Goal: Task Accomplishment & Management: Complete application form

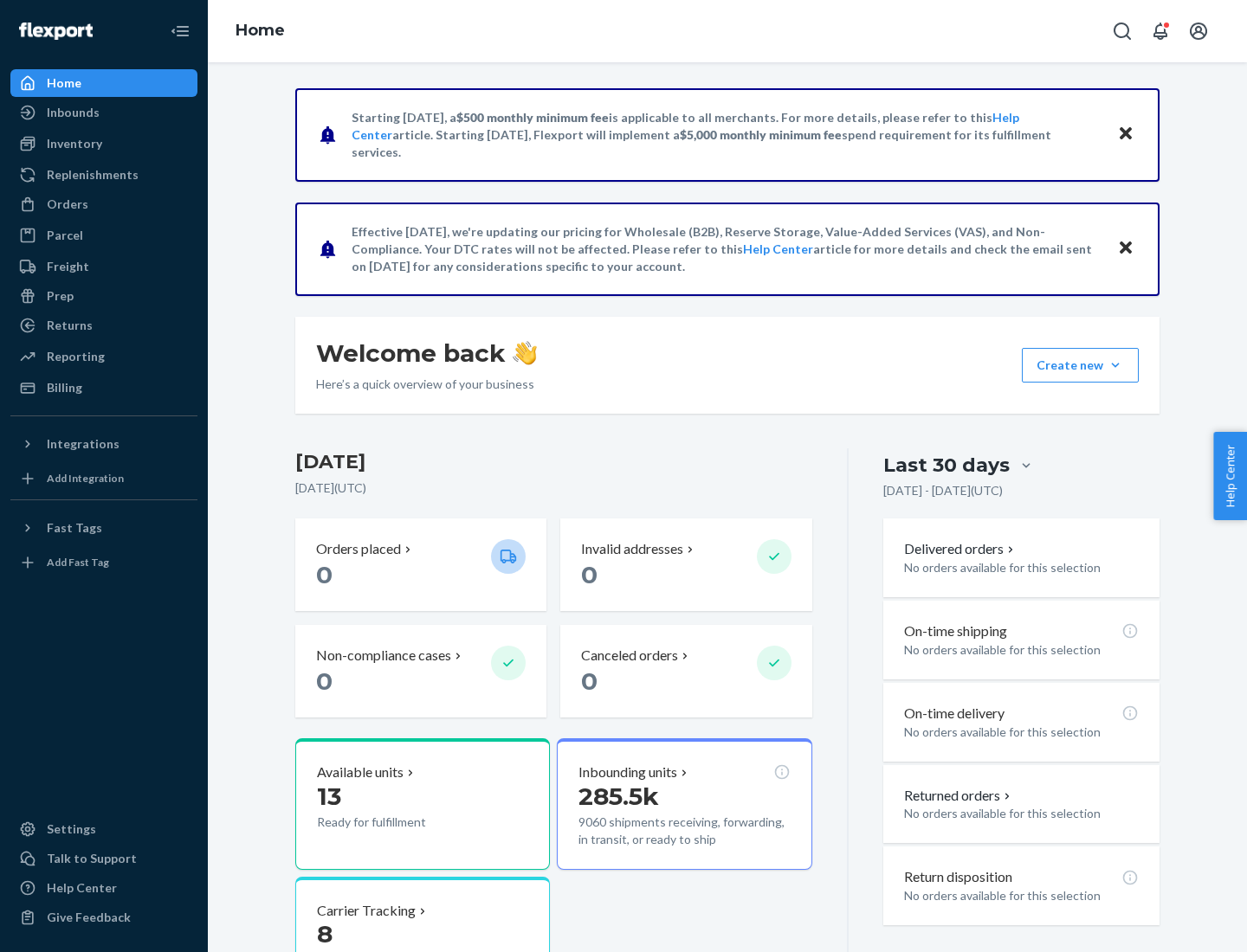
click at [1115, 365] on button "Create new Create new inbound Create new order Create new product" at bounding box center [1079, 365] width 117 height 35
click at [104, 112] on div "Inbounds" at bounding box center [104, 112] width 183 height 24
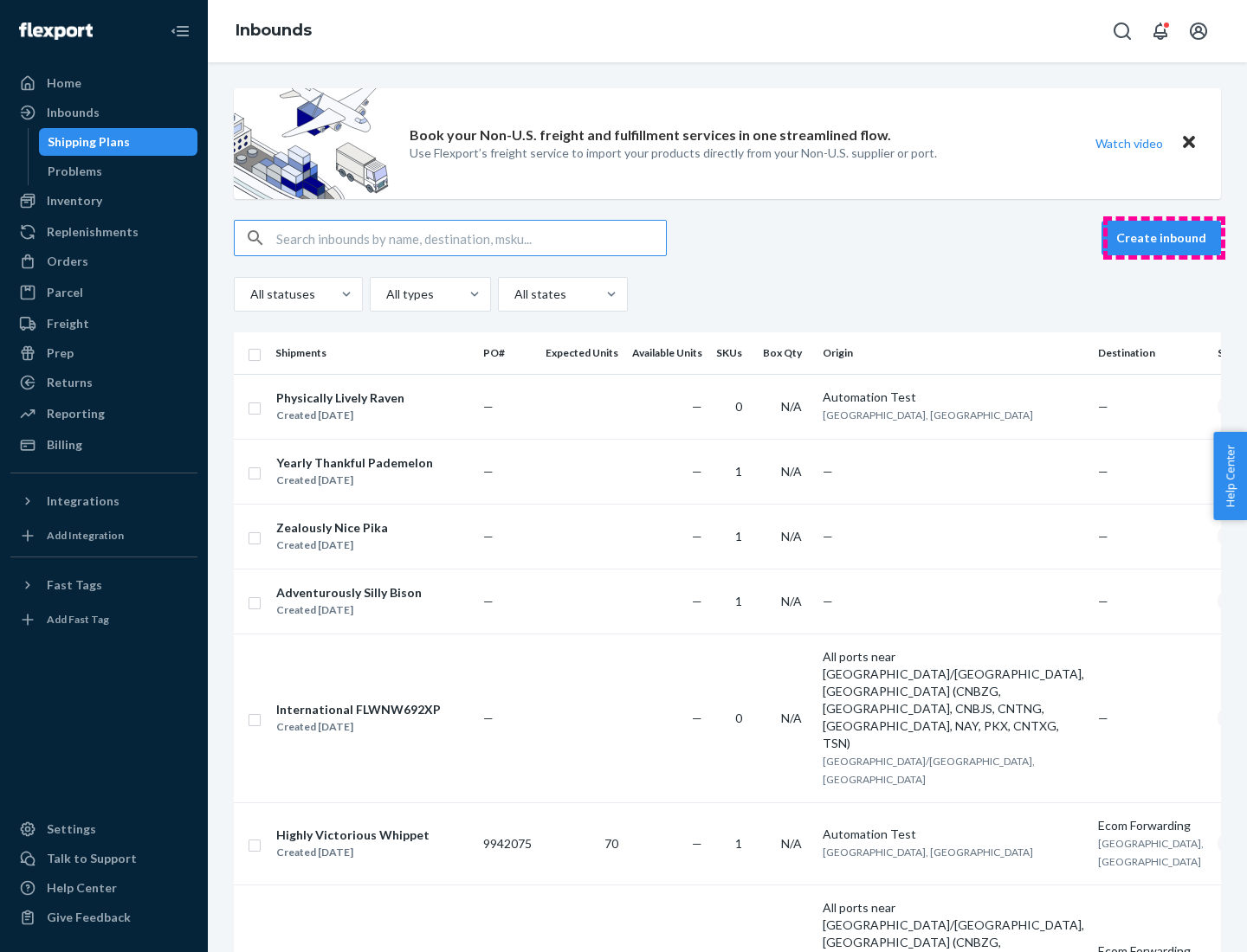
click at [1164, 238] on button "Create inbound" at bounding box center [1161, 238] width 119 height 35
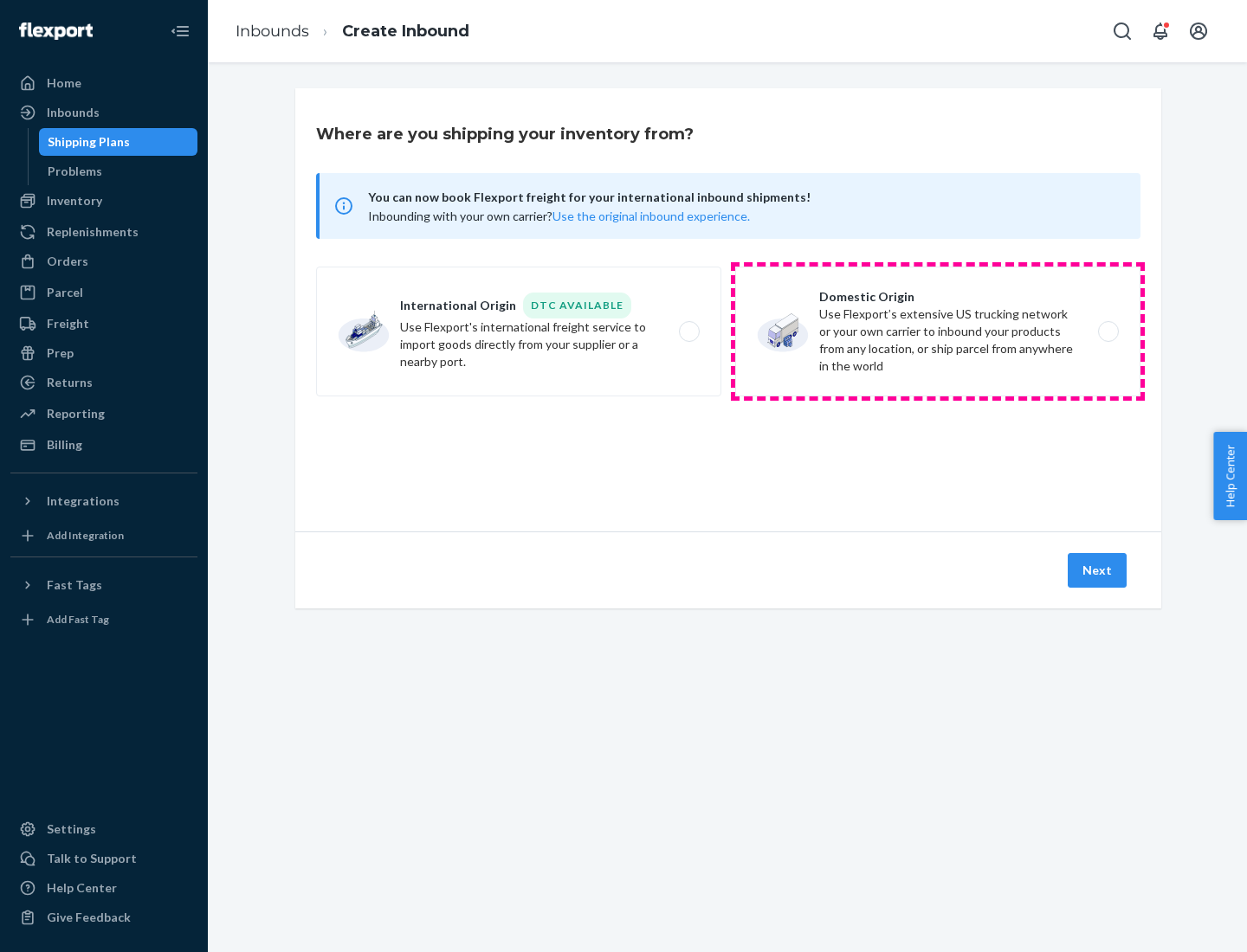
click at [938, 331] on label "Domestic Origin Use Flexport’s extensive US trucking network or your own carrie…" at bounding box center [938, 331] width 405 height 130
click at [1107, 331] on input "Domestic Origin Use Flexport’s extensive US trucking network or your own carrie…" at bounding box center [1113, 332] width 12 height 12
radio input "true"
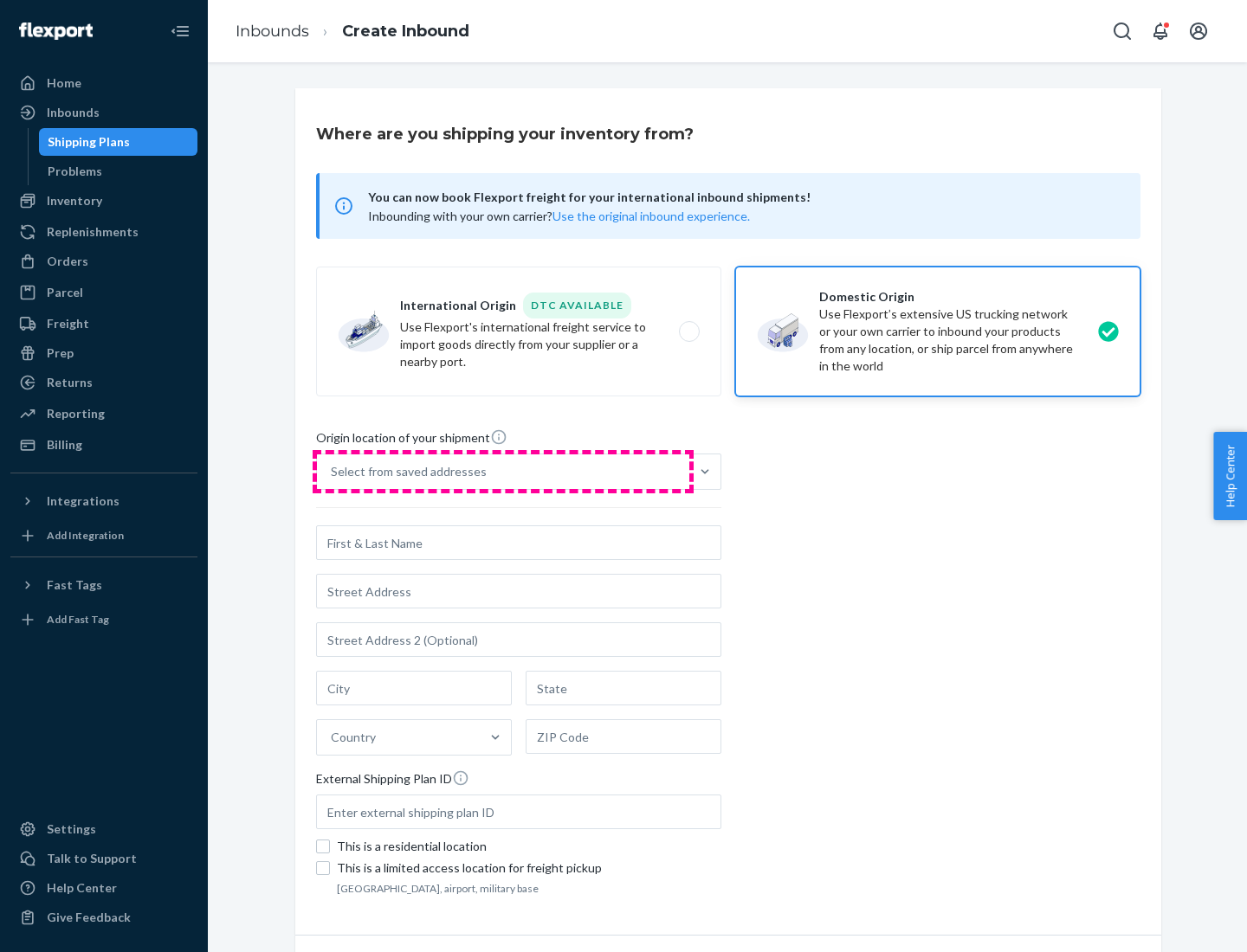
click at [503, 472] on div "Select from saved addresses" at bounding box center [503, 472] width 372 height 35
click at [332, 472] on input "Select from saved addresses" at bounding box center [331, 472] width 2 height 17
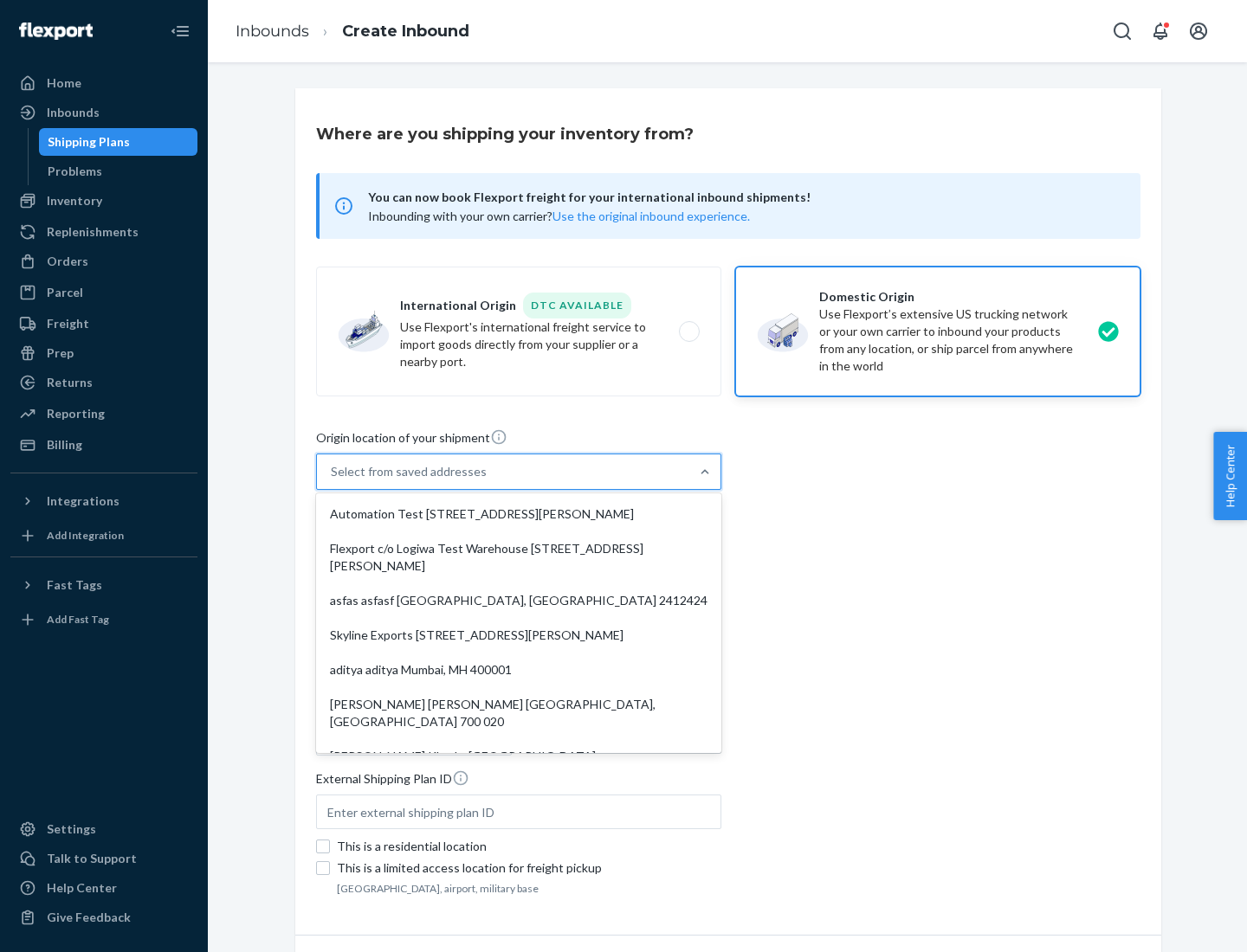
scroll to position [7, 0]
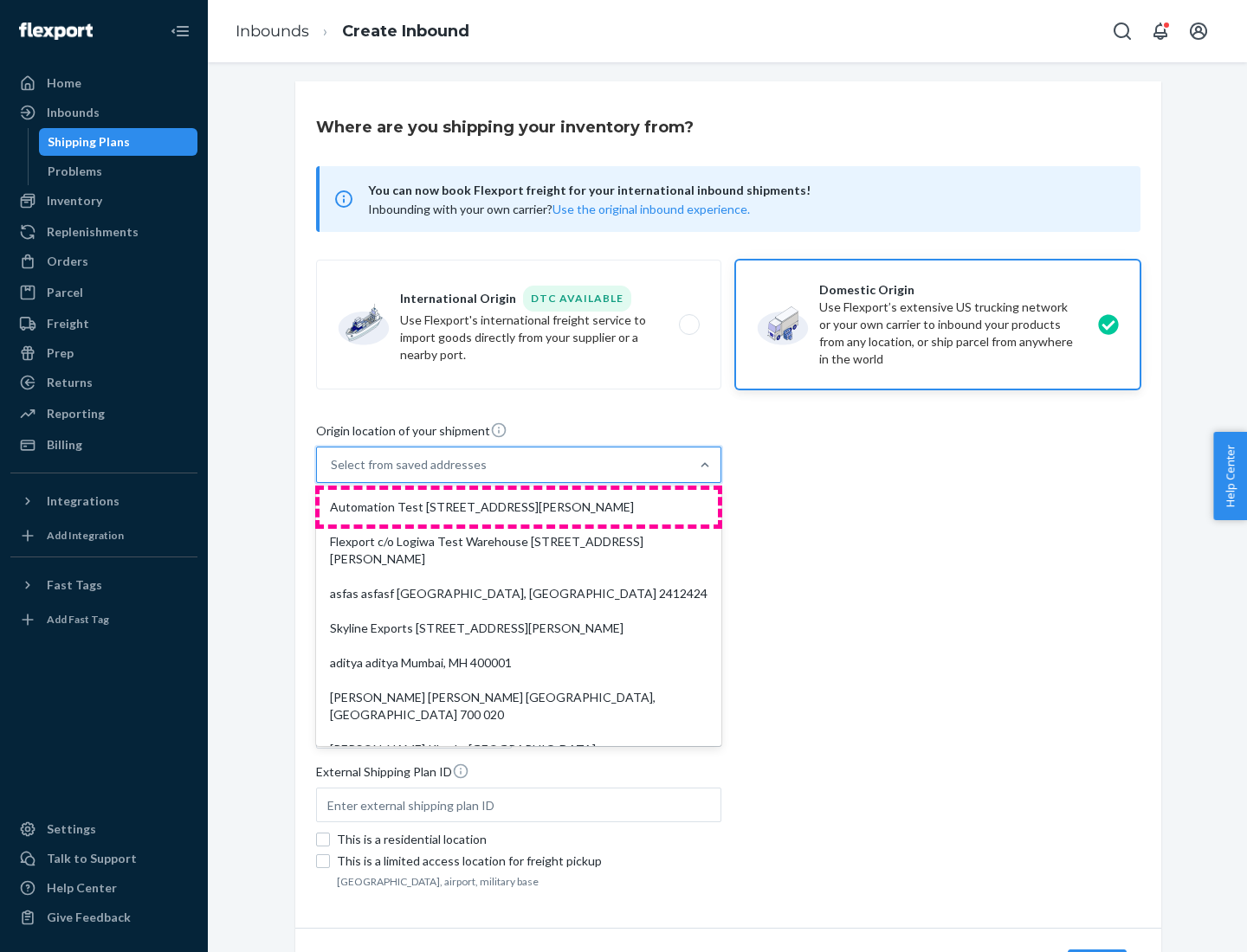
click at [518, 507] on div "Automation Test [STREET_ADDRESS][PERSON_NAME]" at bounding box center [518, 507] width 398 height 35
click at [332, 474] on input "option Automation Test [STREET_ADDRESS][PERSON_NAME]. 9 results available. Use …" at bounding box center [331, 465] width 2 height 17
type input "Automation Test"
type input "9th Floor"
type input "[GEOGRAPHIC_DATA]"
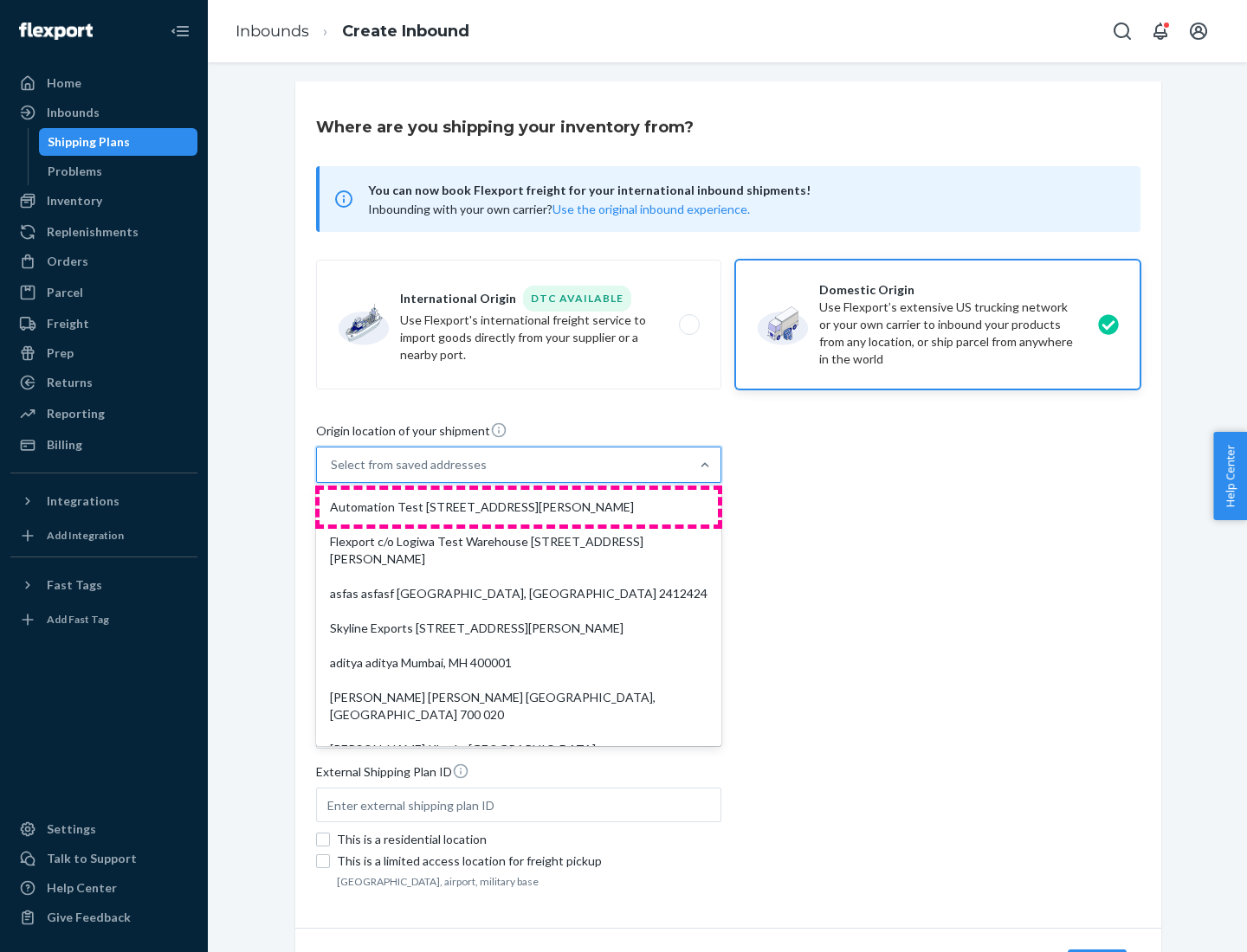
type input "CA"
type input "94104"
type input "[STREET_ADDRESS][PERSON_NAME]"
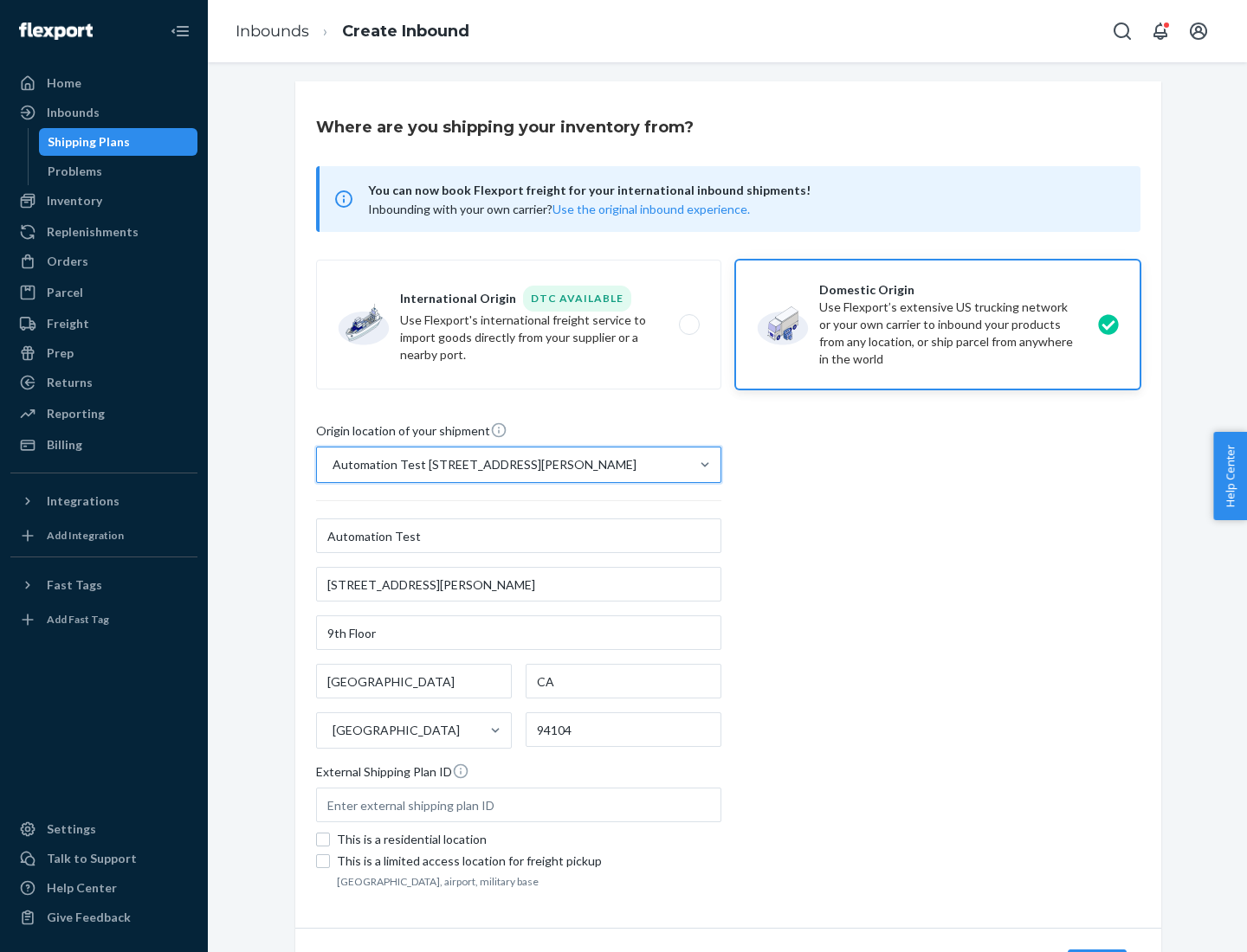
scroll to position [102, 0]
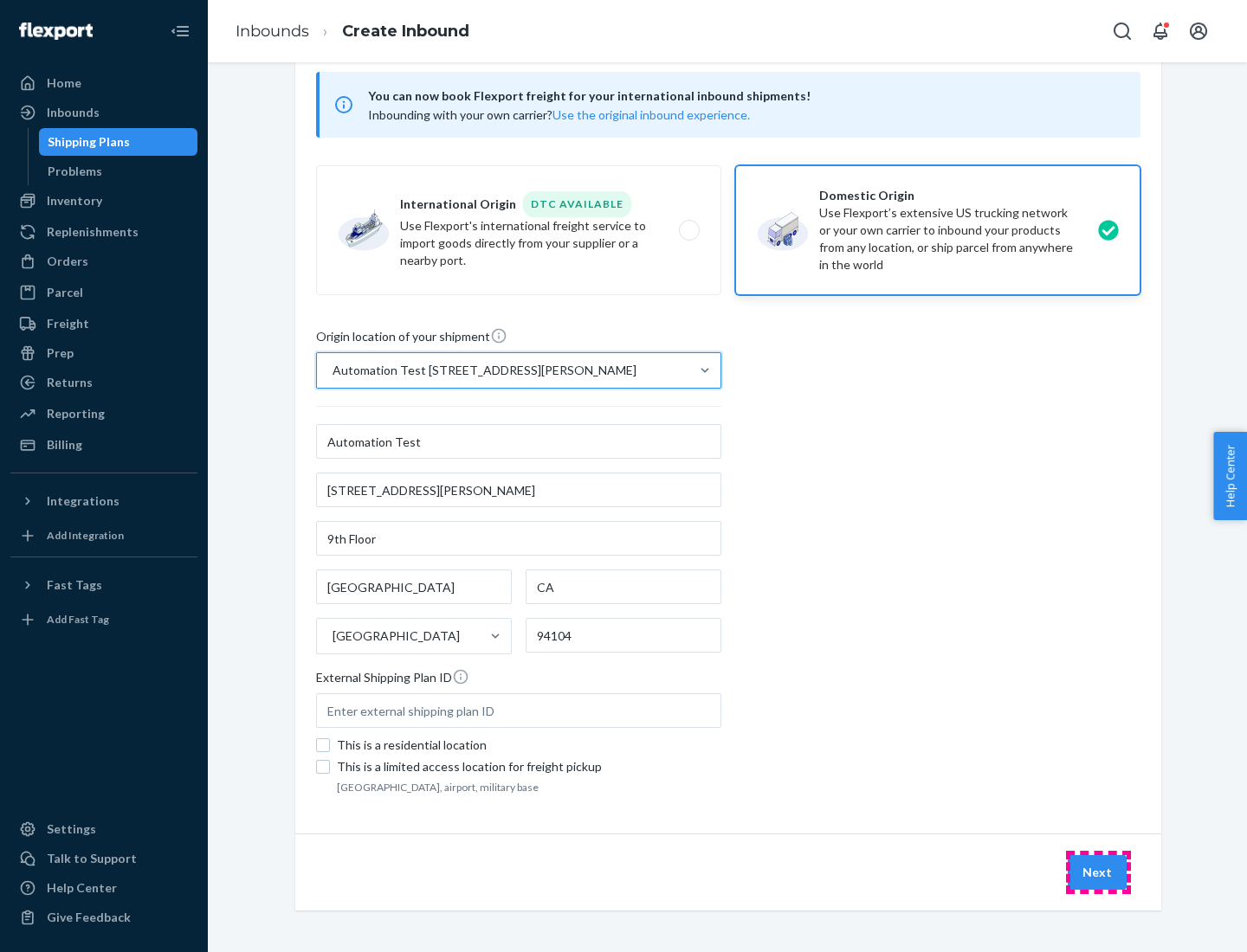
click at [1098, 873] on button "Next" at bounding box center [1097, 873] width 59 height 35
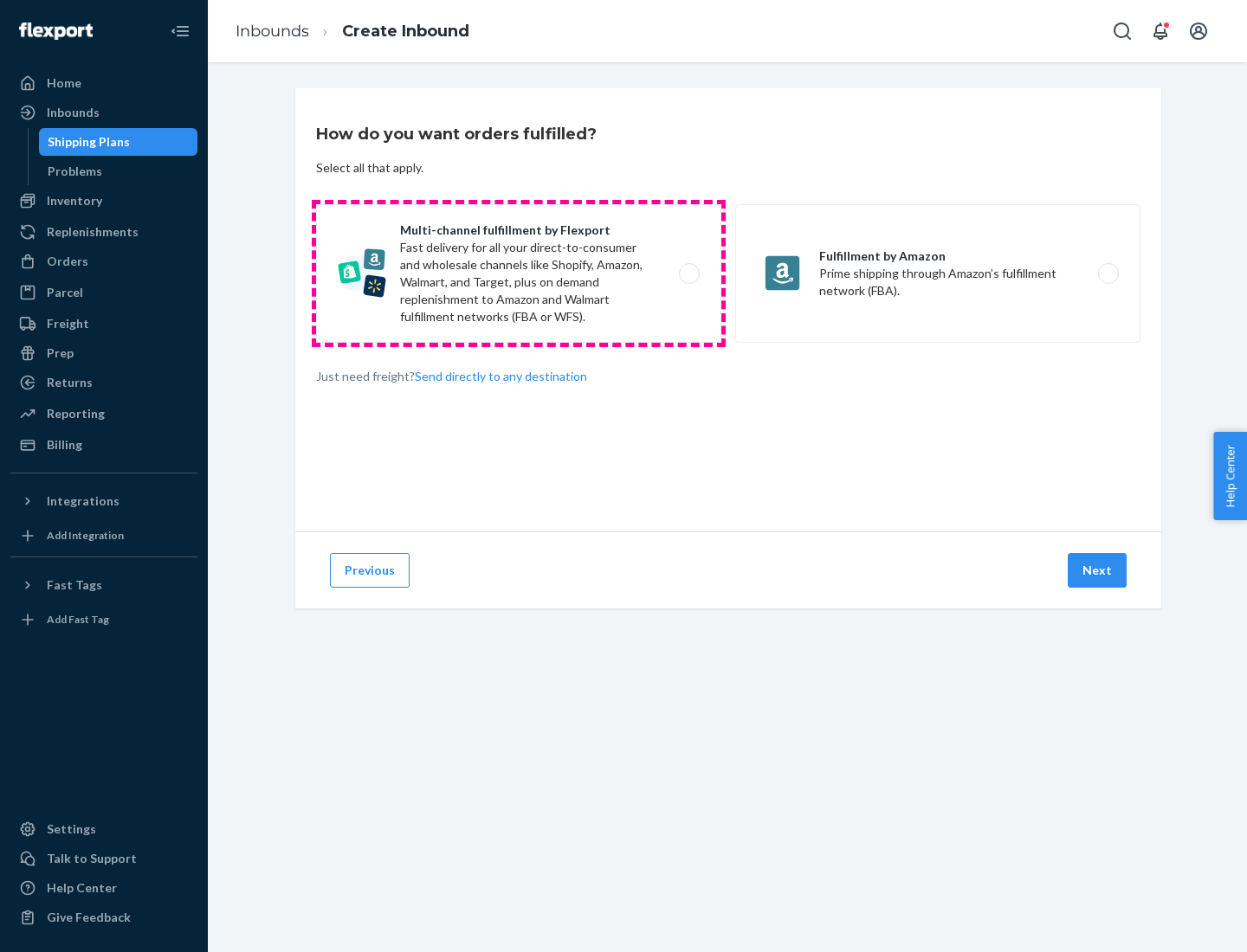
click at [518, 273] on label "Multi-channel fulfillment by Flexport Fast delivery for all your direct-to-cons…" at bounding box center [518, 273] width 405 height 138
click at [688, 273] on input "Multi-channel fulfillment by Flexport Fast delivery for all your direct-to-cons…" at bounding box center [694, 274] width 12 height 12
radio input "true"
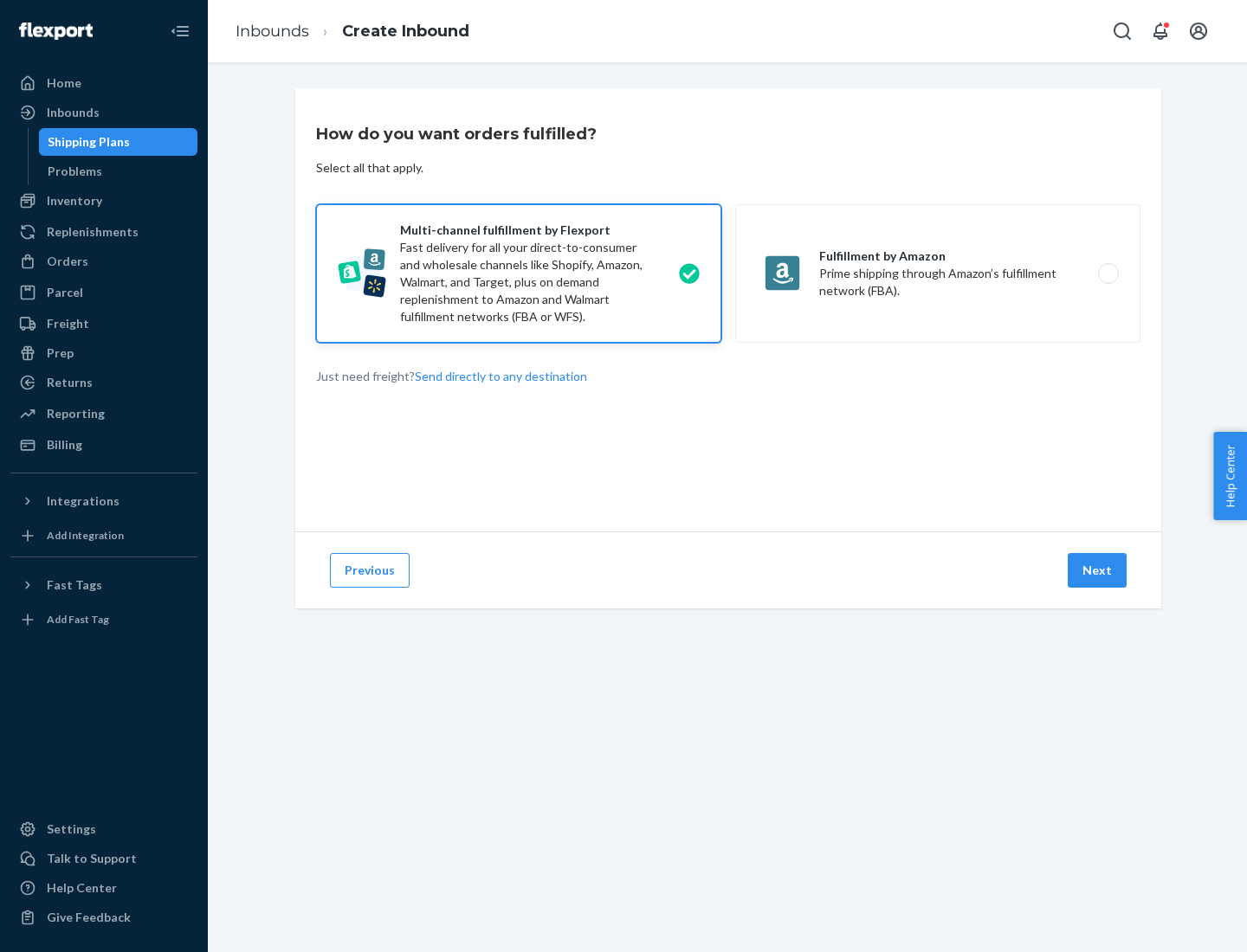
click at [1098, 570] on button "Next" at bounding box center [1097, 570] width 59 height 35
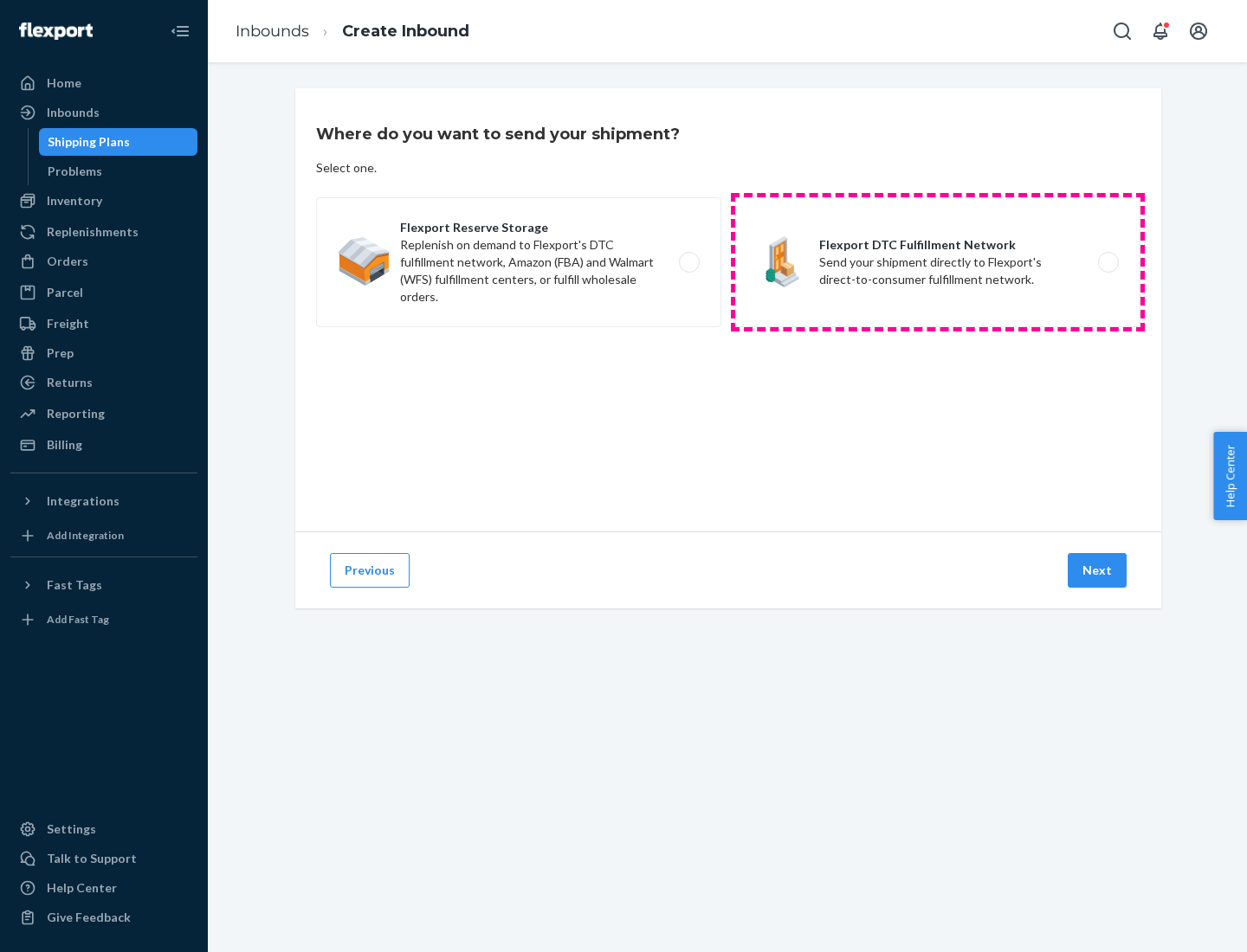
click at [938, 262] on label "Flexport DTC Fulfillment Network Send your shipment directly to Flexport's dire…" at bounding box center [938, 262] width 405 height 130
click at [1107, 262] on input "Flexport DTC Fulfillment Network Send your shipment directly to Flexport's dire…" at bounding box center [1113, 262] width 12 height 12
radio input "true"
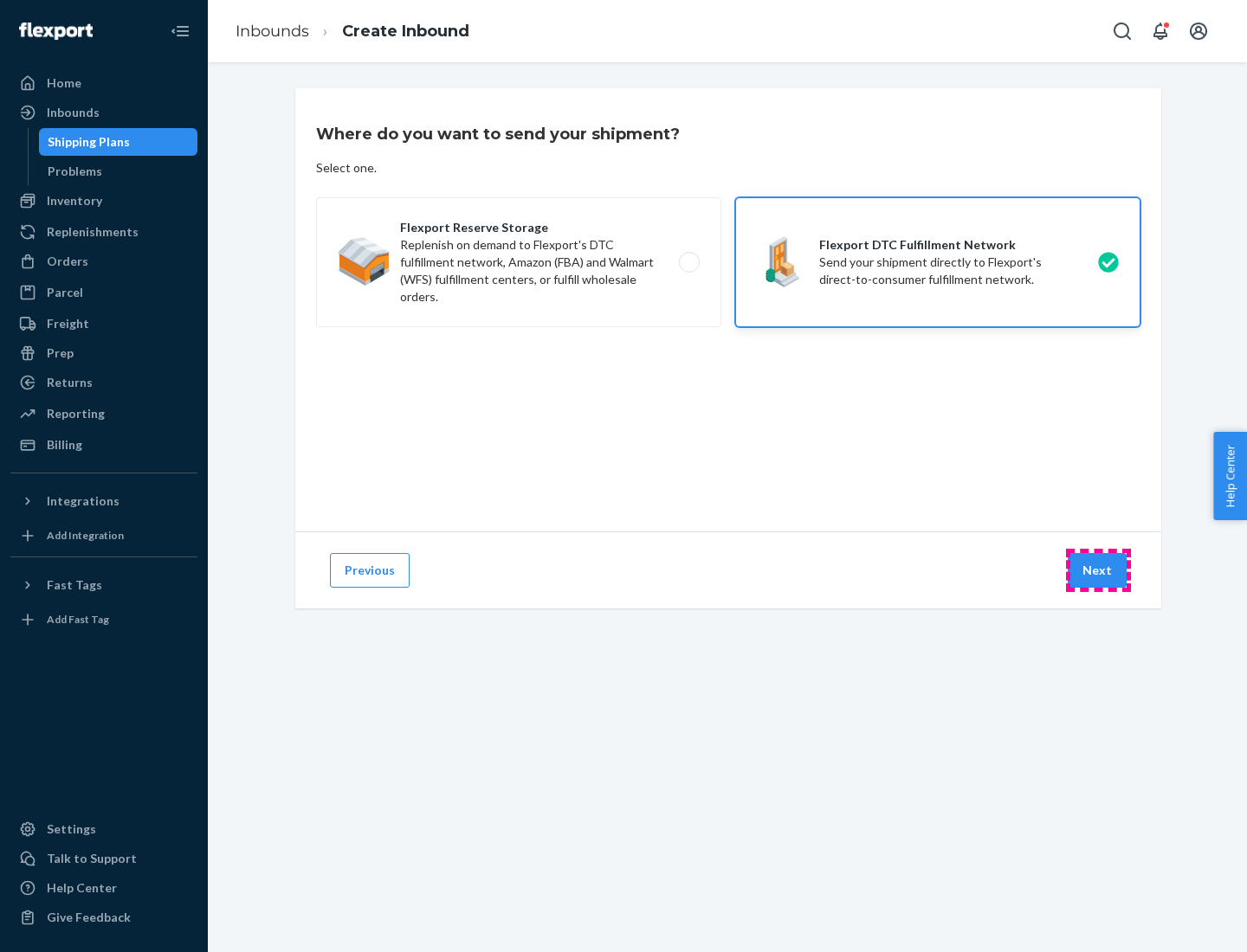
click at [1098, 570] on button "Next" at bounding box center [1097, 570] width 59 height 35
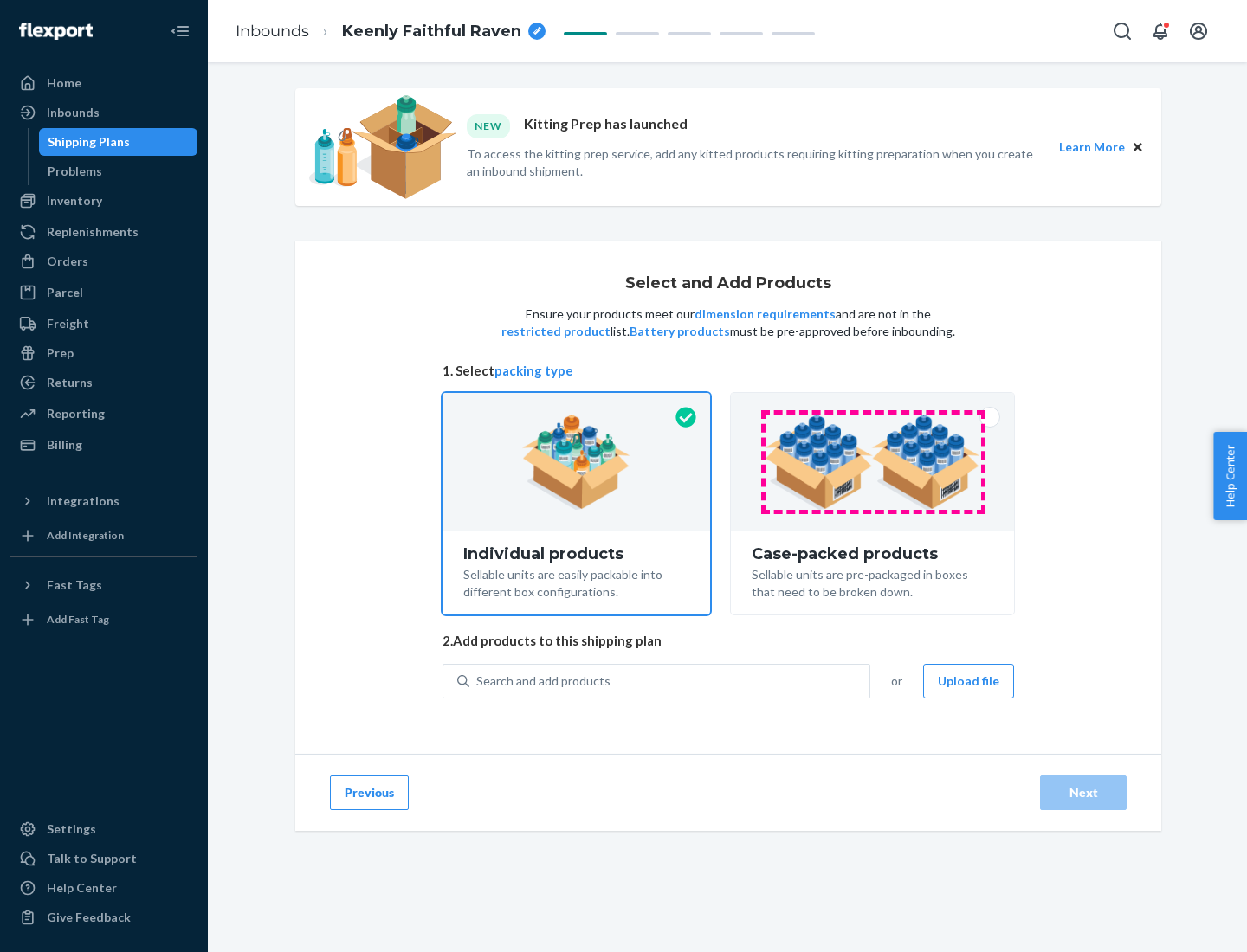
click at [873, 462] on img at bounding box center [872, 462] width 215 height 95
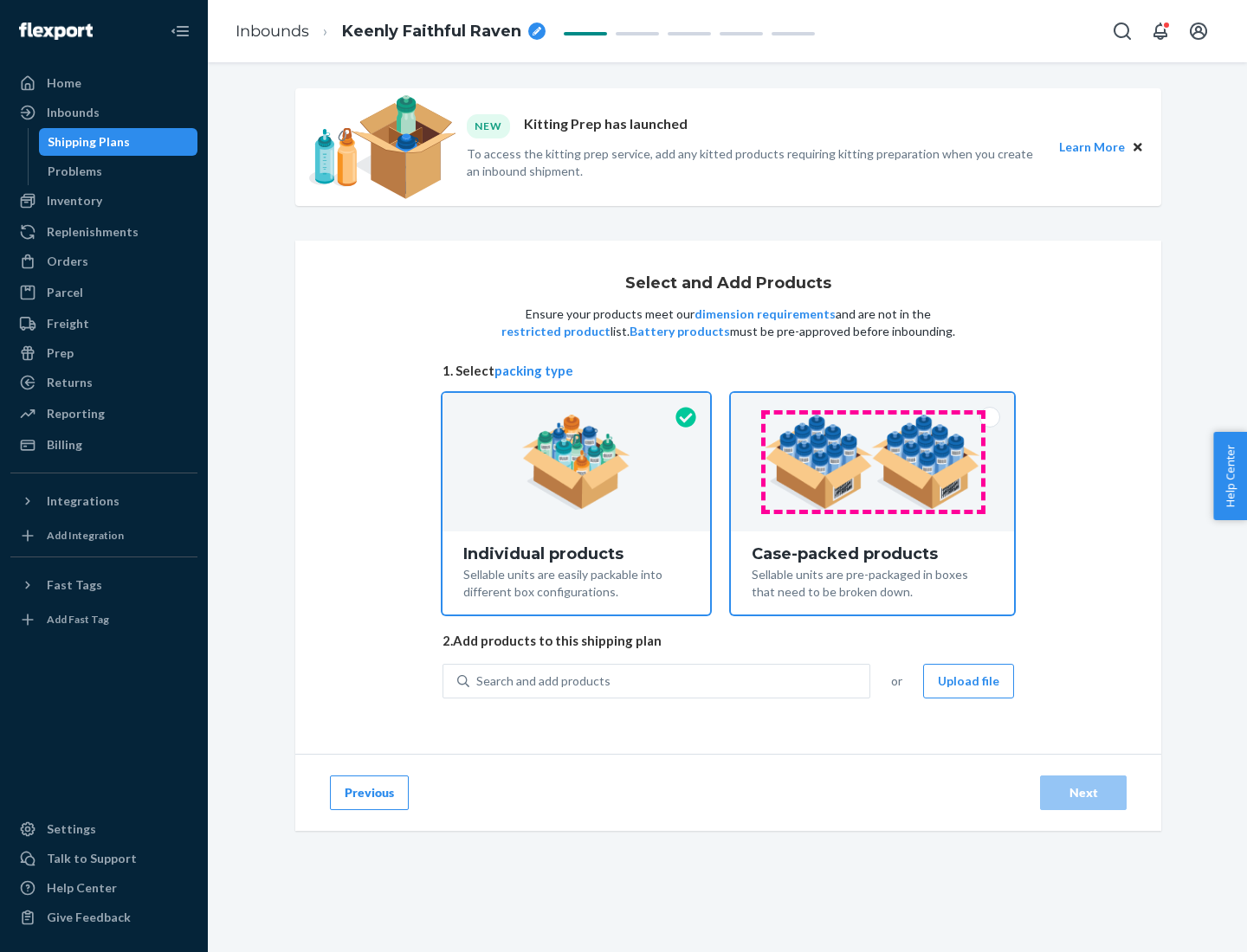
click at [873, 404] on input "Case-packed products Sellable units are pre-packaged in boxes that need to be b…" at bounding box center [872, 399] width 12 height 12
radio input "true"
radio input "false"
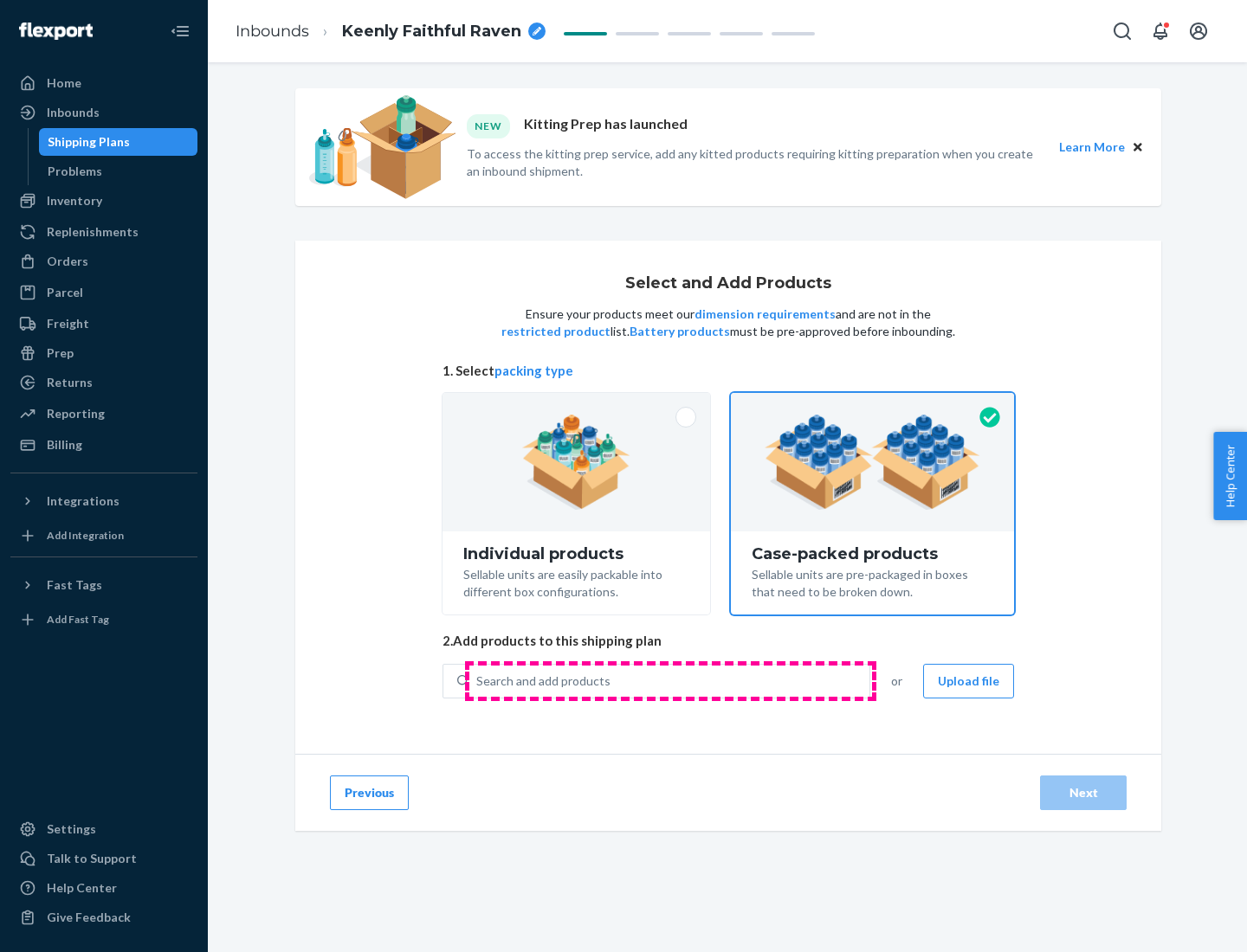
click at [670, 680] on div "Search and add products" at bounding box center [669, 681] width 400 height 31
click at [478, 680] on input "Search and add products" at bounding box center [477, 681] width 2 height 17
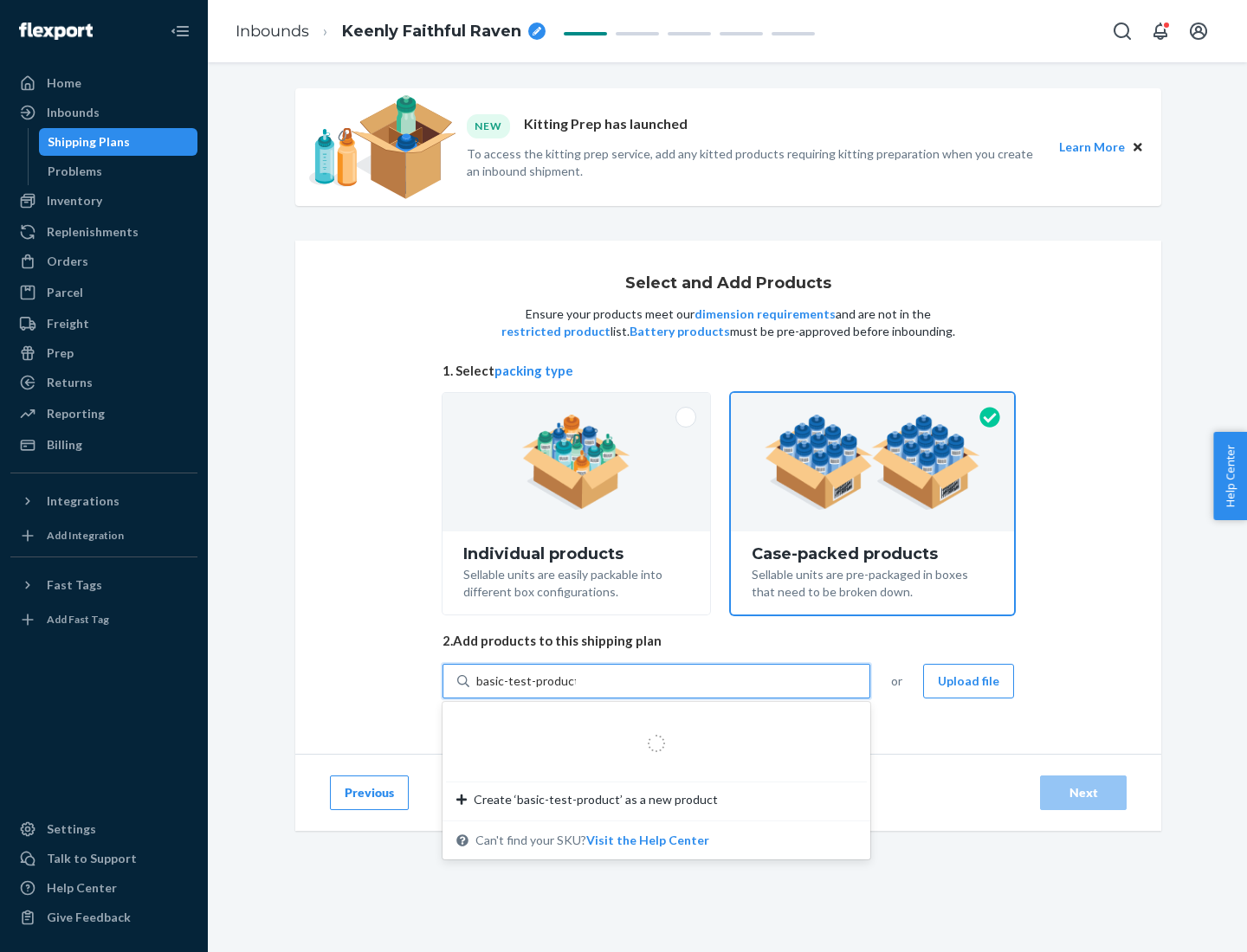
type input "basic-test-product-1"
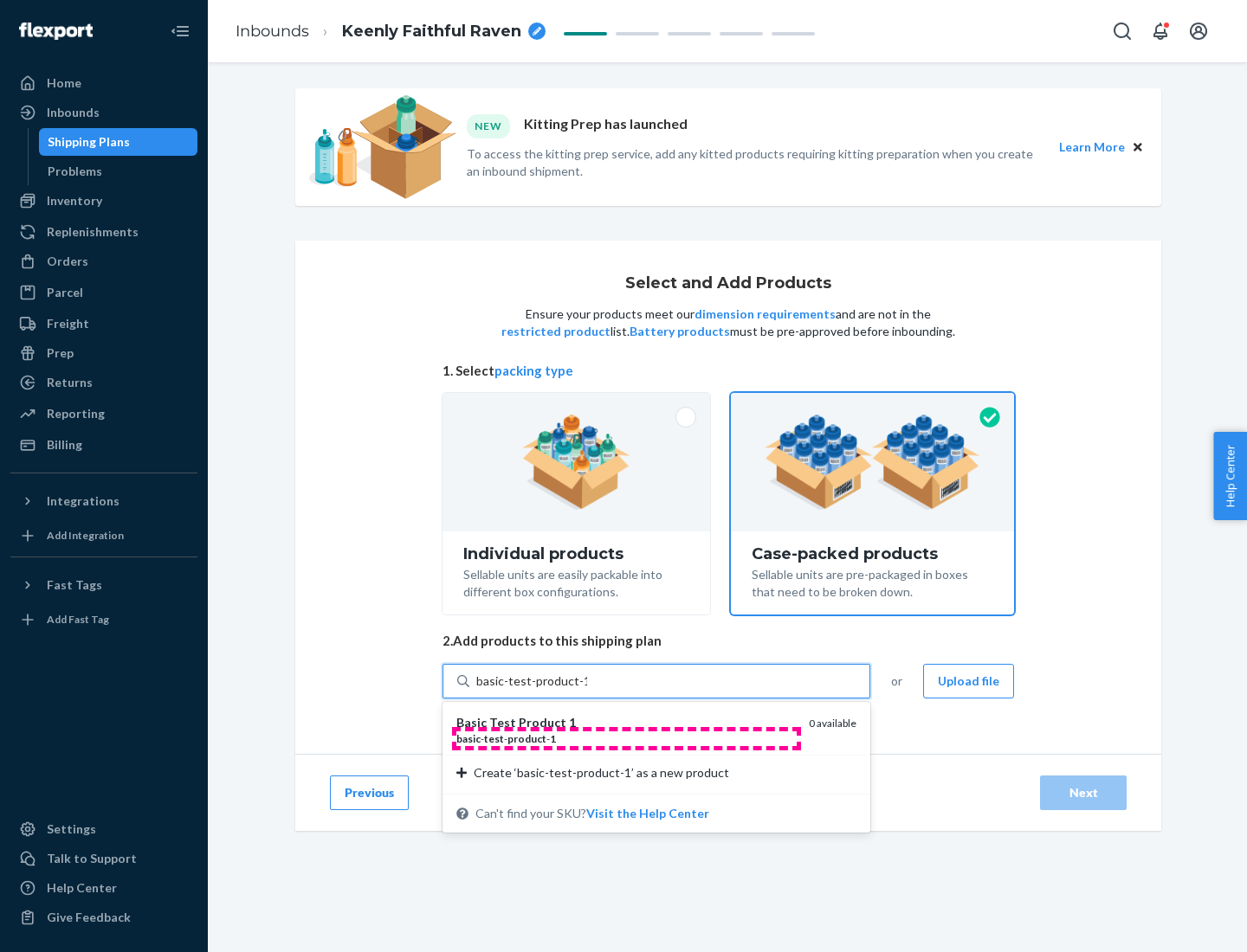
click at [626, 738] on div "basic - test - product - 1" at bounding box center [625, 738] width 338 height 15
click at [587, 690] on input "basic-test-product-1" at bounding box center [531, 681] width 110 height 17
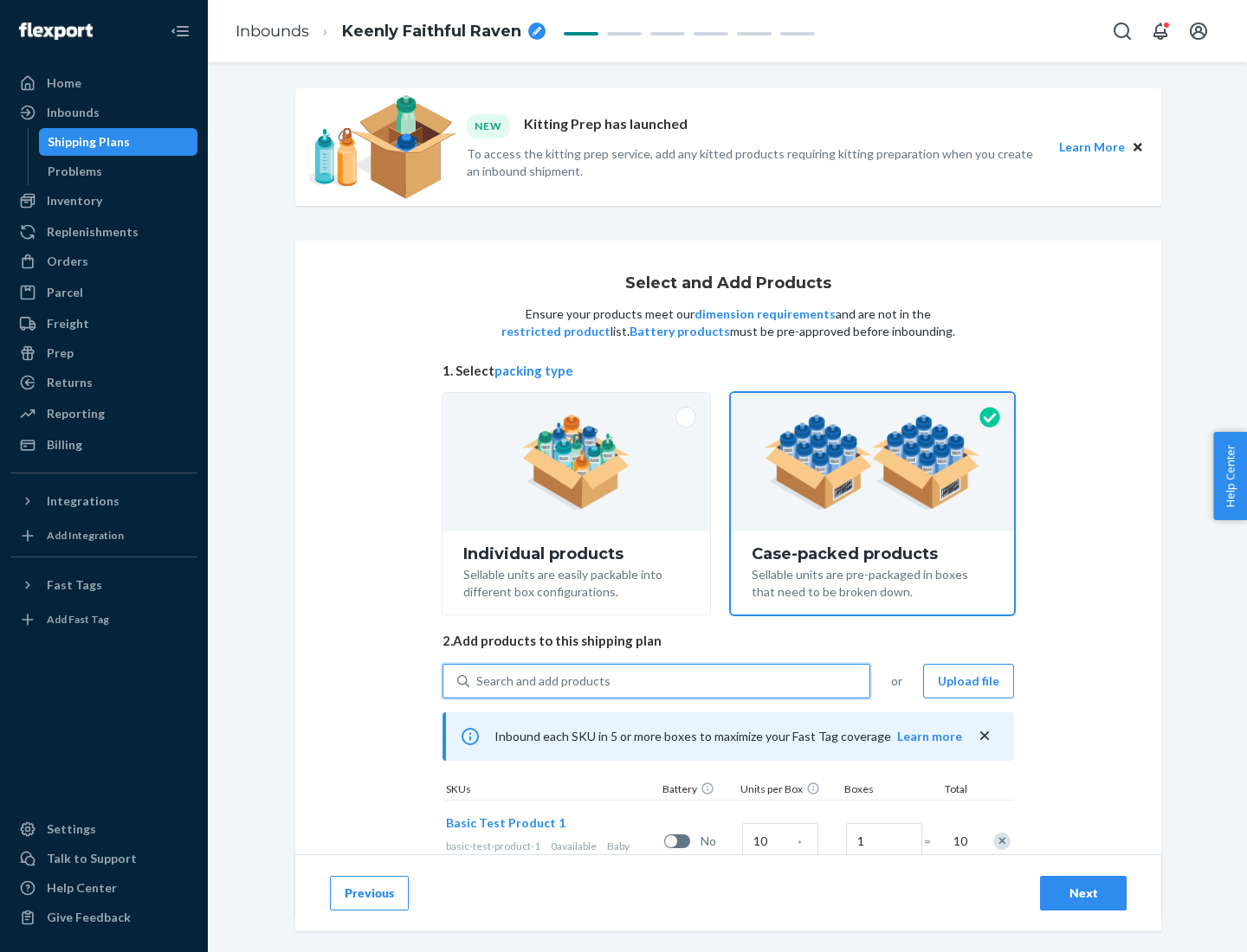
scroll to position [62, 0]
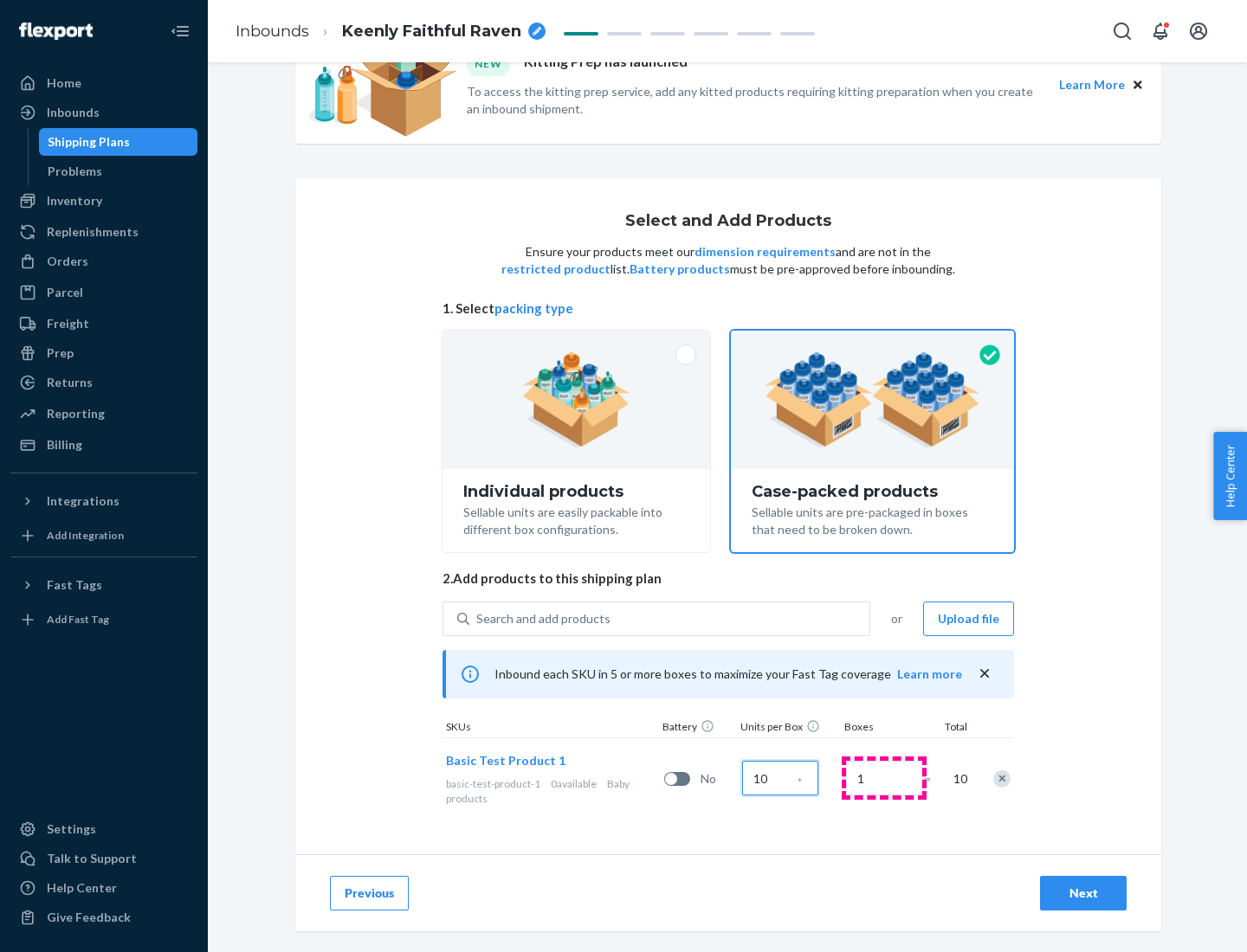
type input "10"
type input "7"
click at [1083, 893] on div "Next" at bounding box center [1082, 893] width 57 height 17
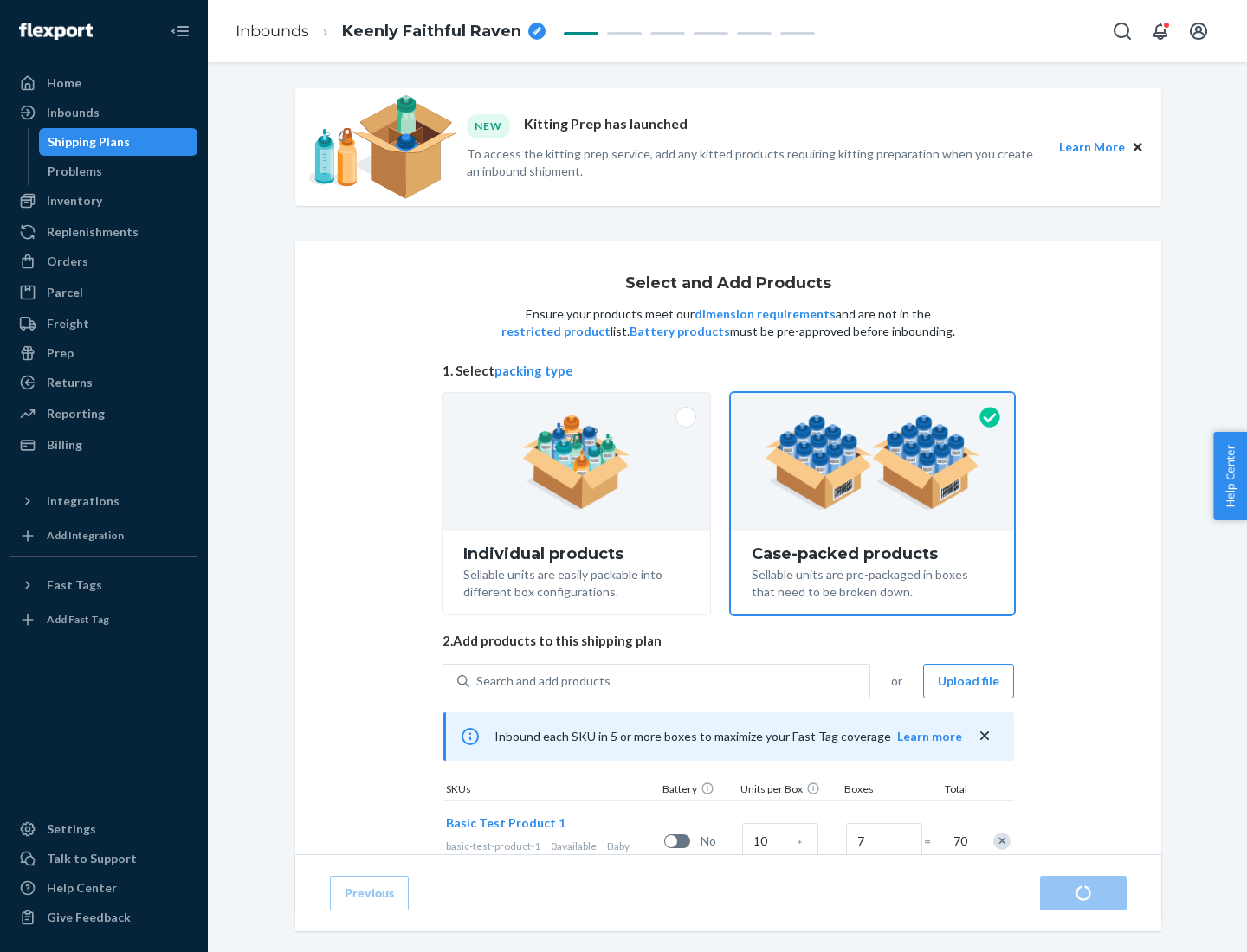
radio input "true"
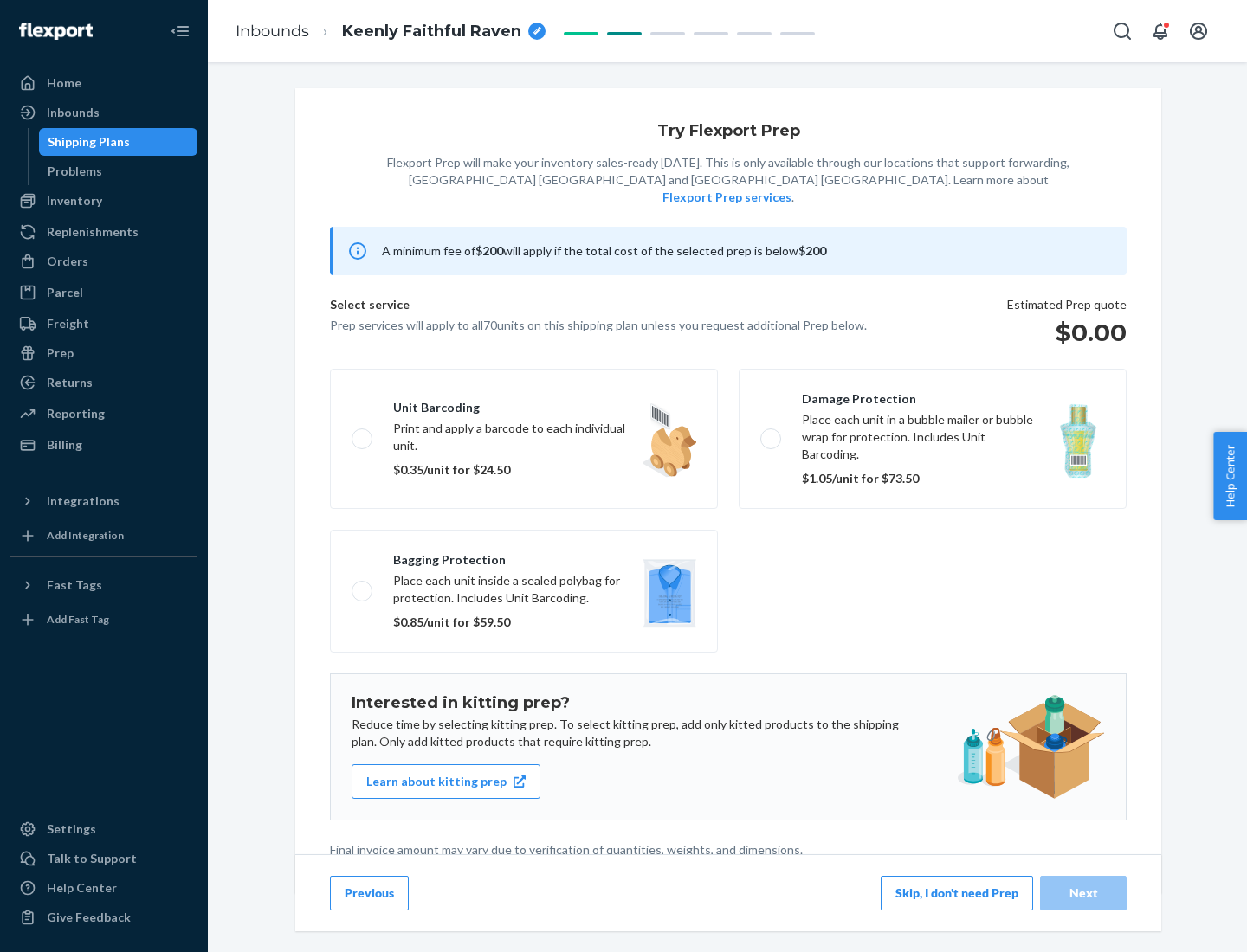
scroll to position [4, 0]
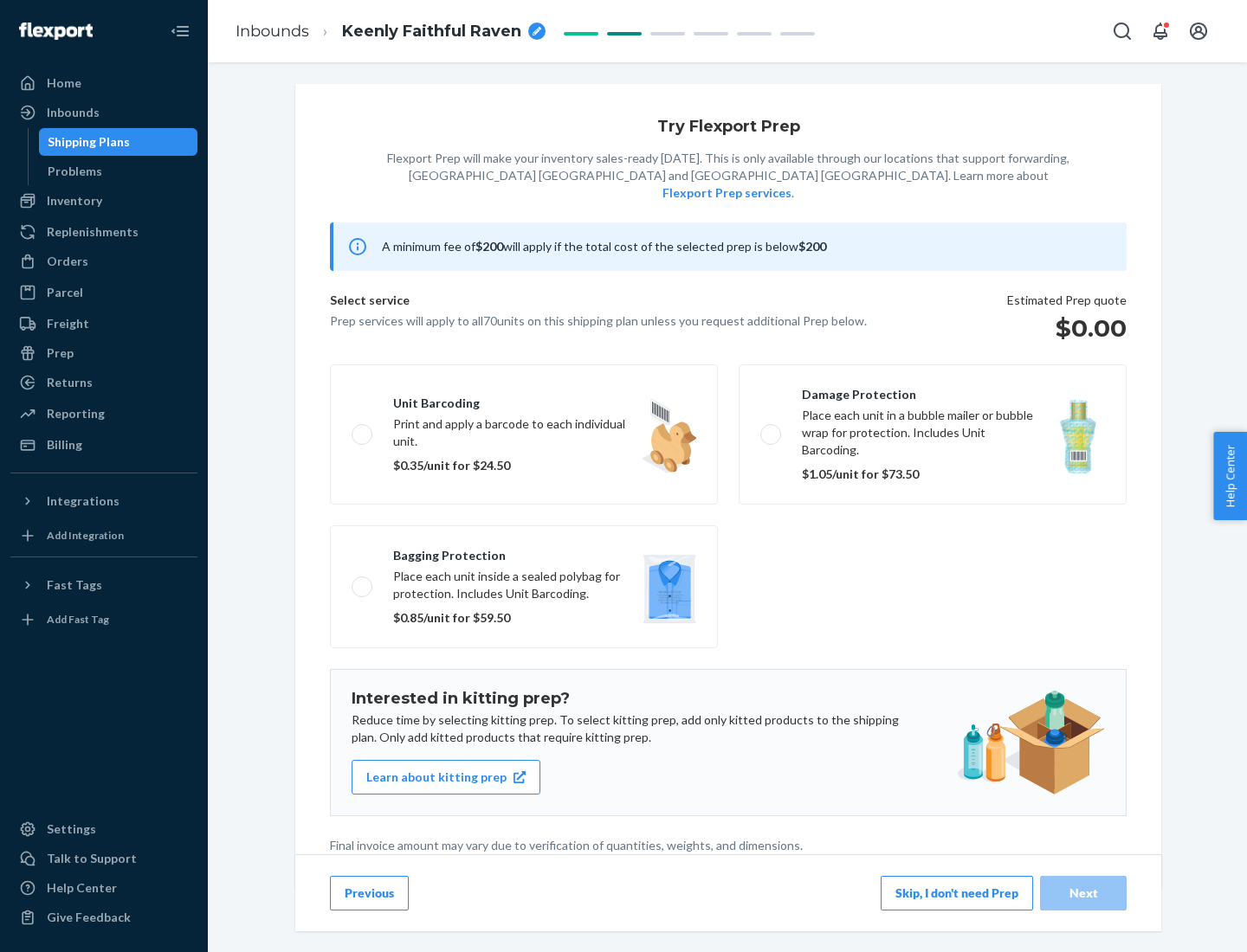
click at [956, 892] on button "Skip, I don't need Prep" at bounding box center [956, 893] width 152 height 35
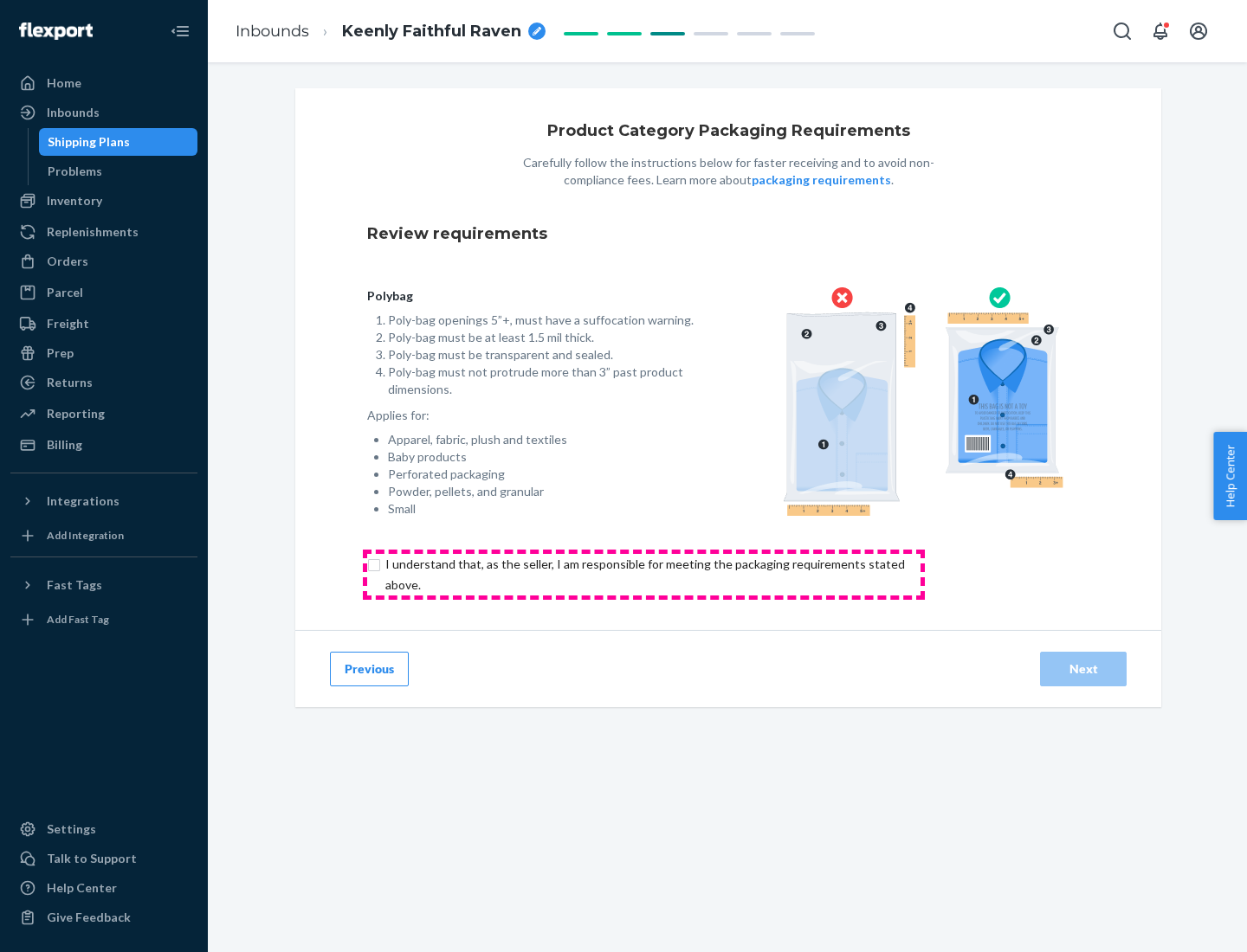
click at [643, 573] on input "checkbox" at bounding box center [655, 574] width 576 height 42
checkbox input "true"
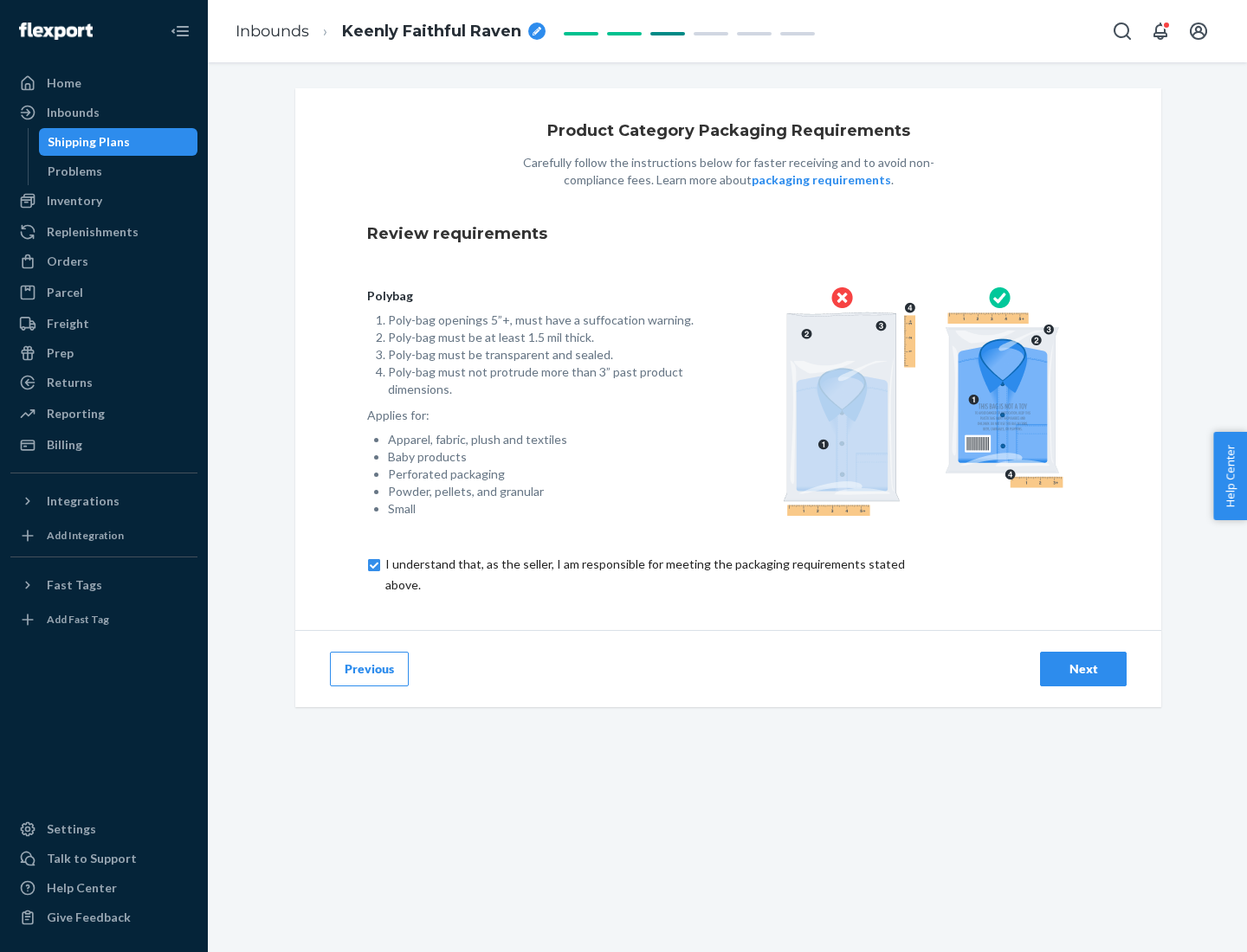
click at [1083, 668] on div "Next" at bounding box center [1082, 669] width 57 height 17
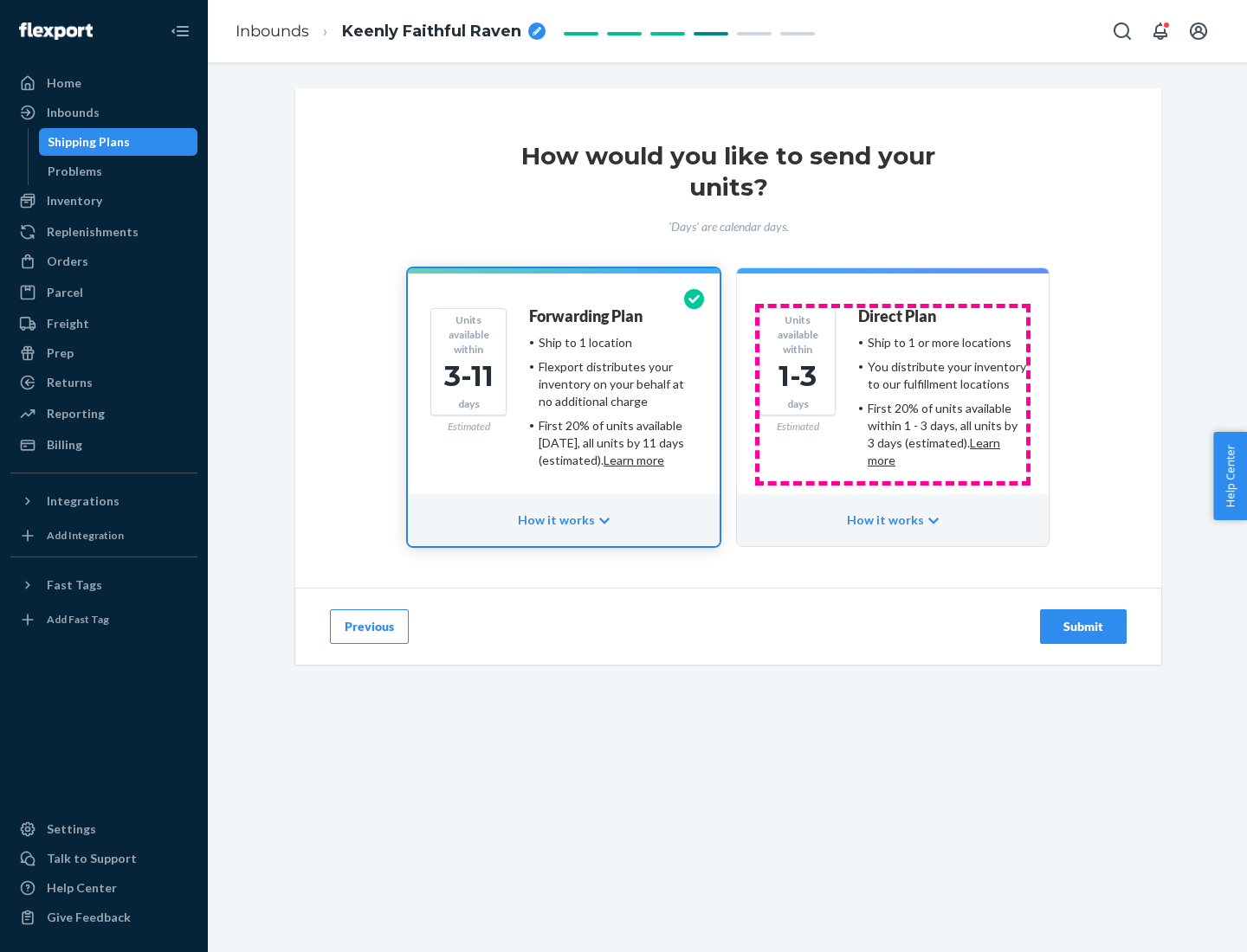
click at [892, 394] on ul "Ship to 1 or more locations You distribute your inventory to our fulfillment lo…" at bounding box center [942, 401] width 168 height 135
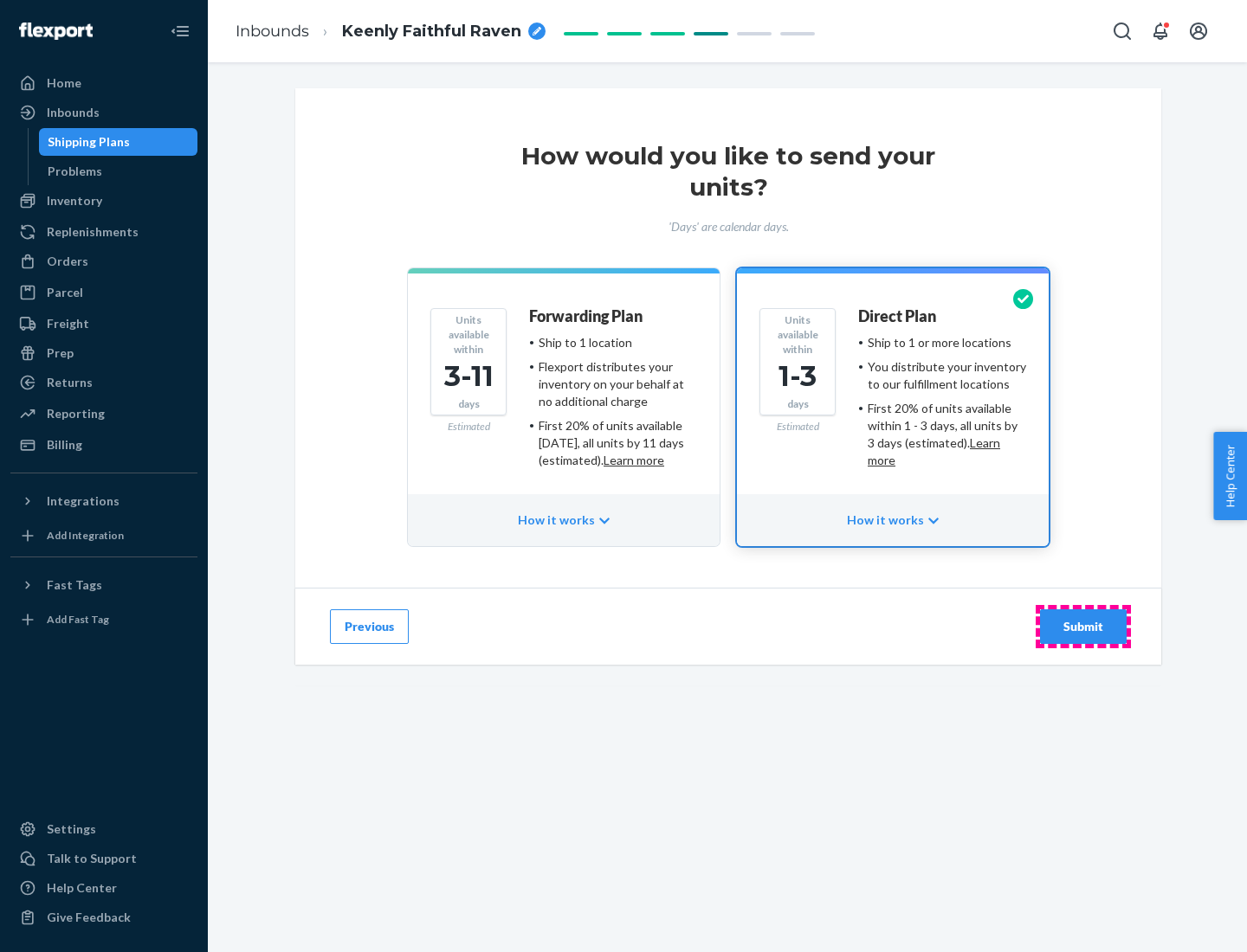
click at [1083, 627] on div "Submit" at bounding box center [1082, 627] width 57 height 17
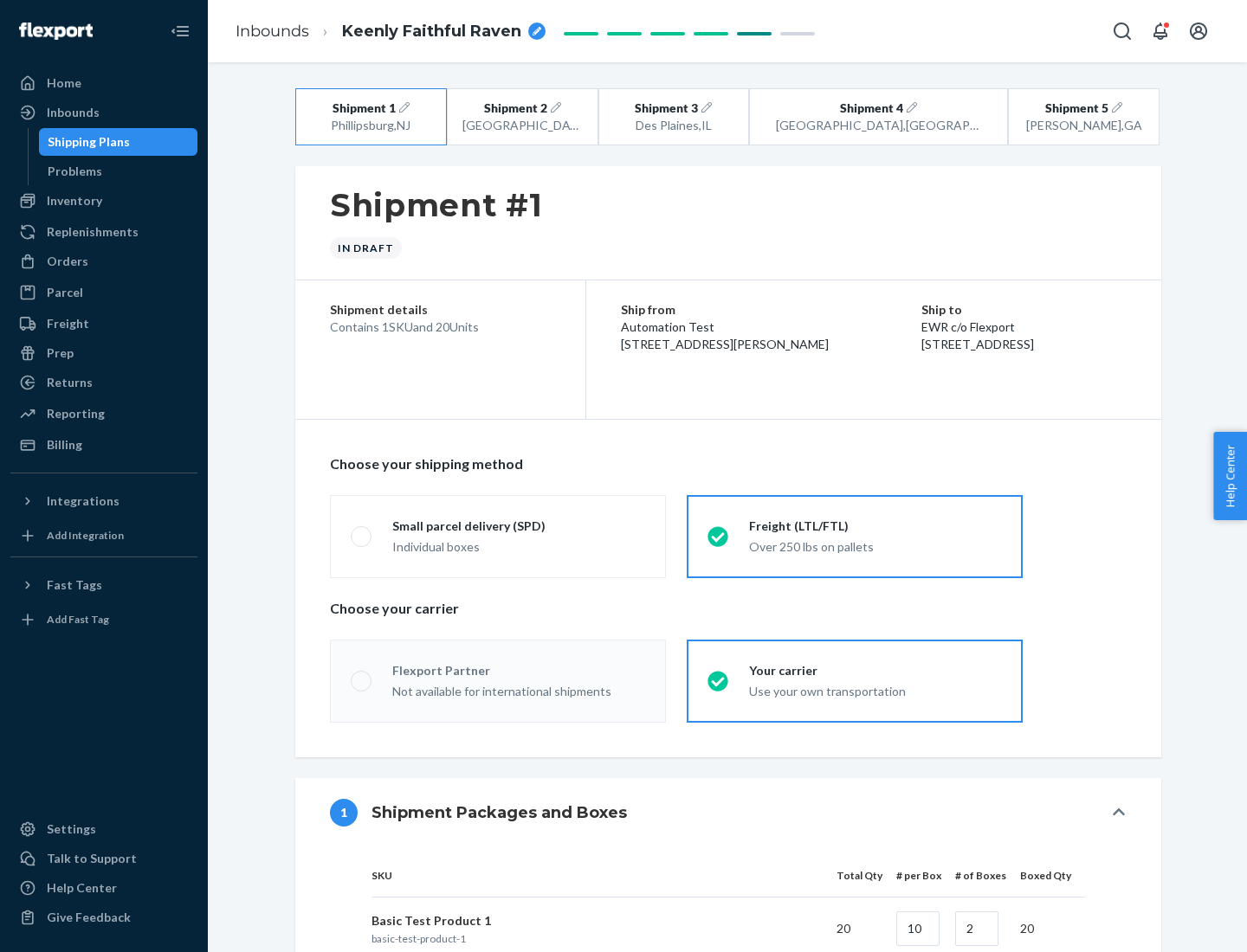
radio input "true"
radio input "false"
radio input "true"
radio input "false"
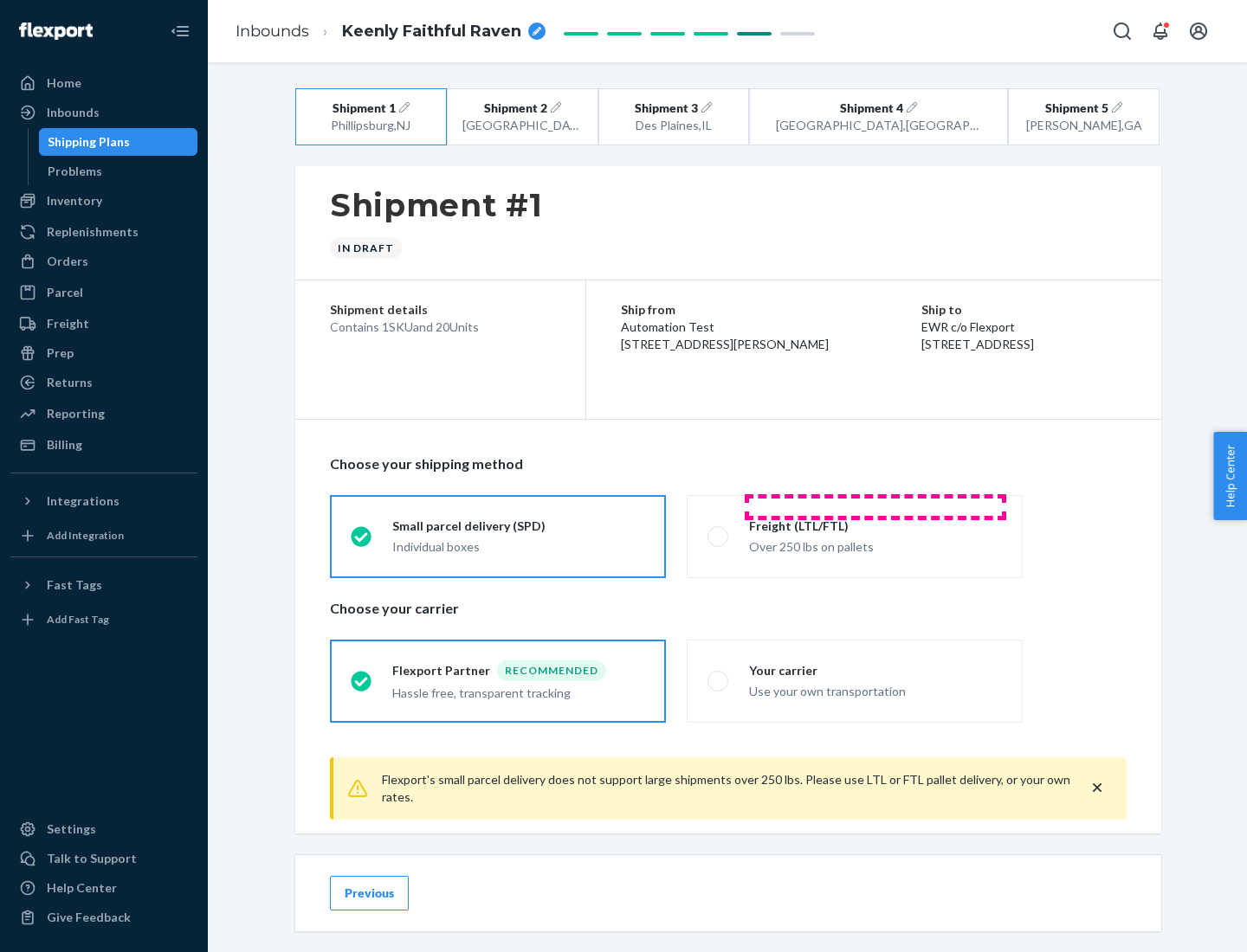
scroll to position [19, 0]
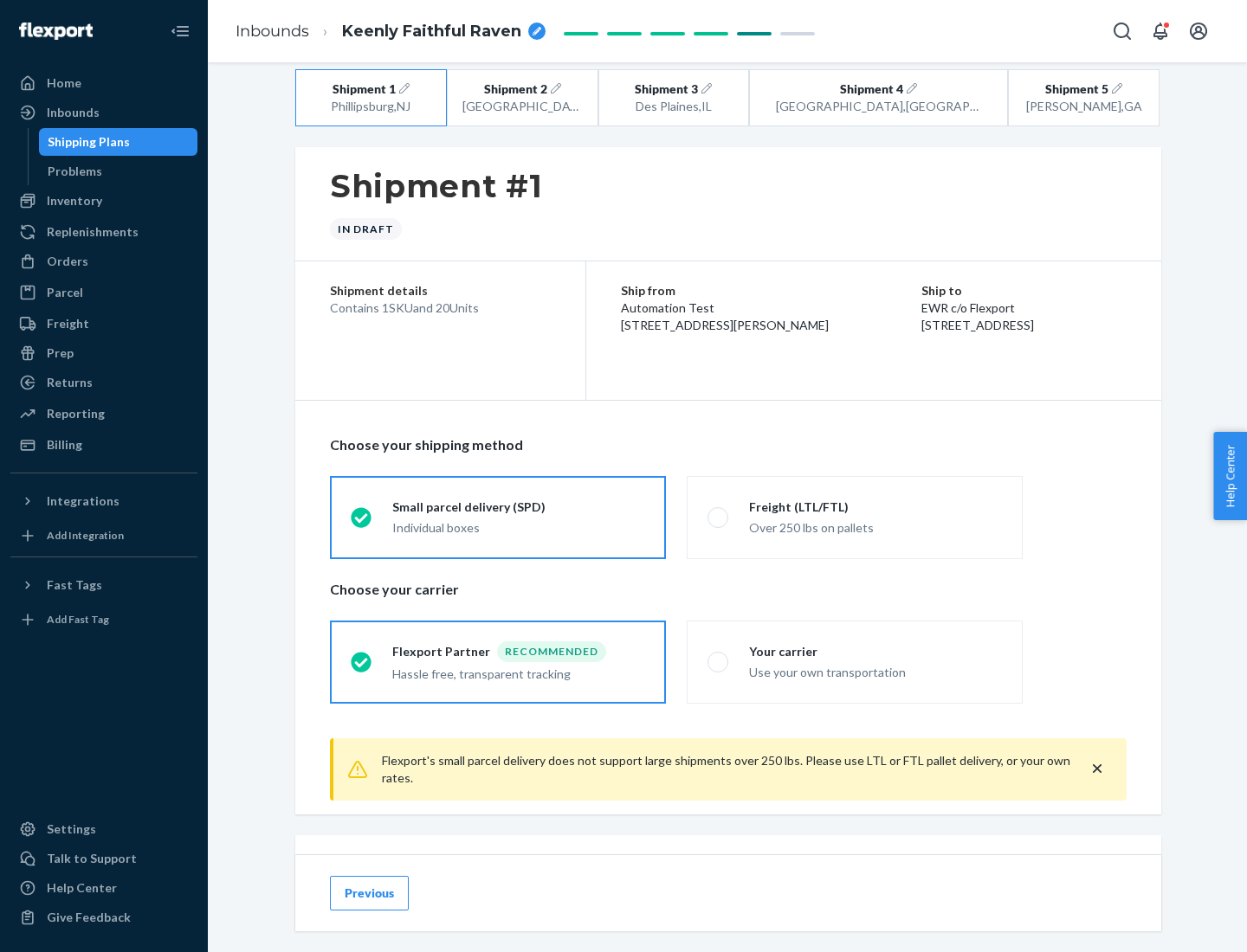
click at [875, 507] on div "Freight (LTL/FTL)" at bounding box center [875, 507] width 253 height 17
click at [719, 511] on input "Freight (LTL/FTL) Over 250 lbs on pallets" at bounding box center [713, 517] width 12 height 12
radio input "true"
radio input "false"
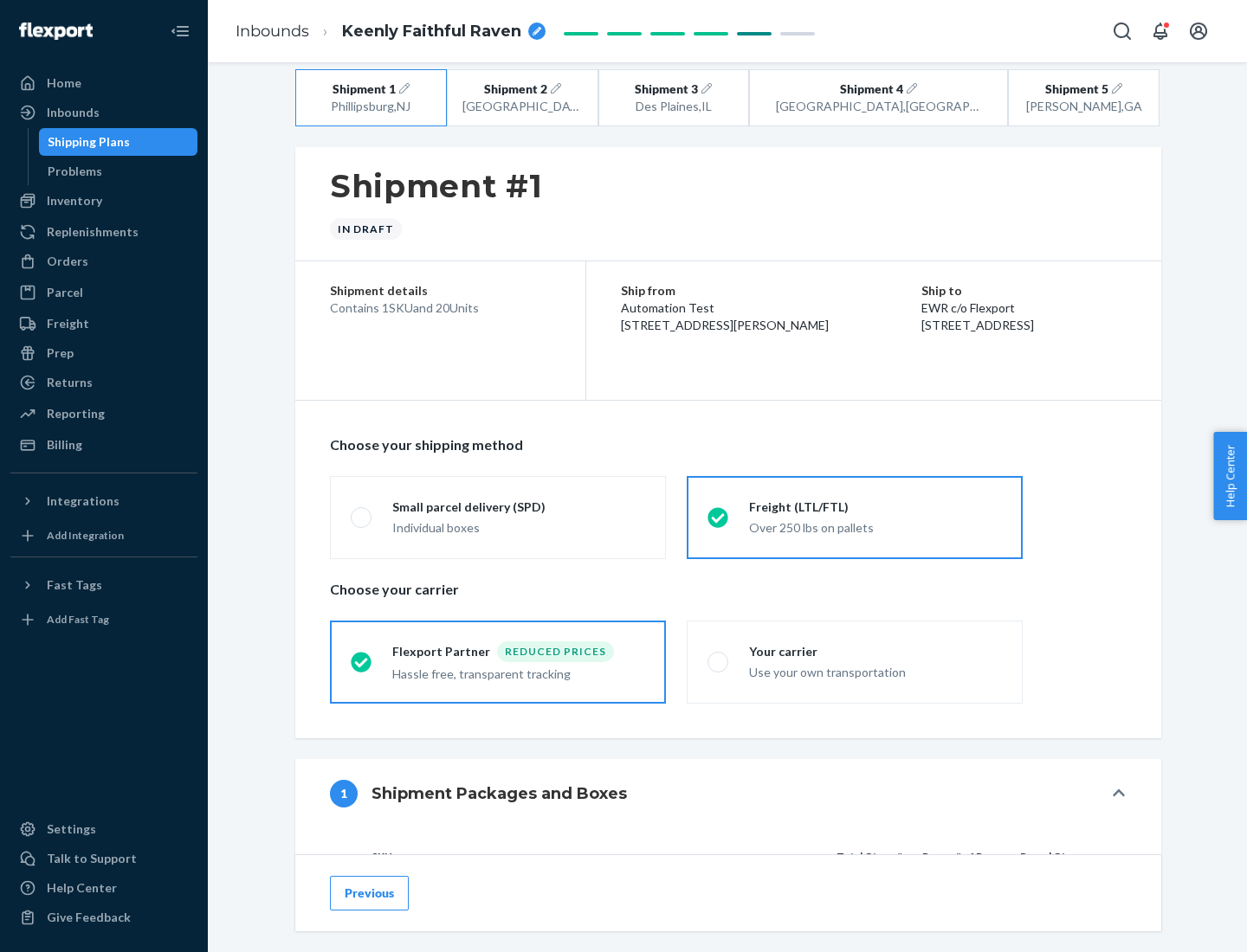
scroll to position [164, 0]
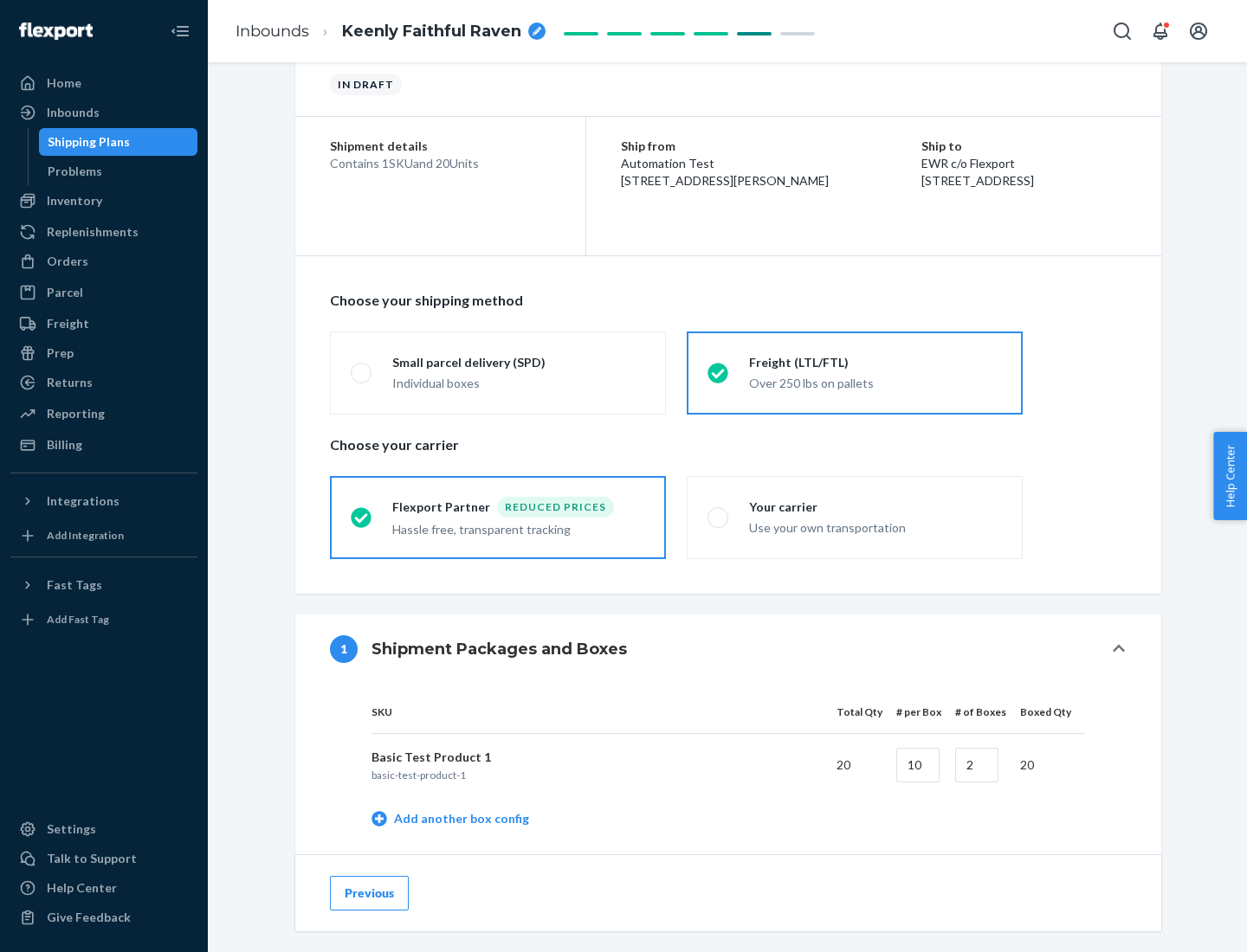
click at [875, 507] on div "Your carrier" at bounding box center [875, 507] width 253 height 17
click at [719, 511] on input "Your carrier Use your own transportation" at bounding box center [713, 517] width 12 height 12
radio input "true"
radio input "false"
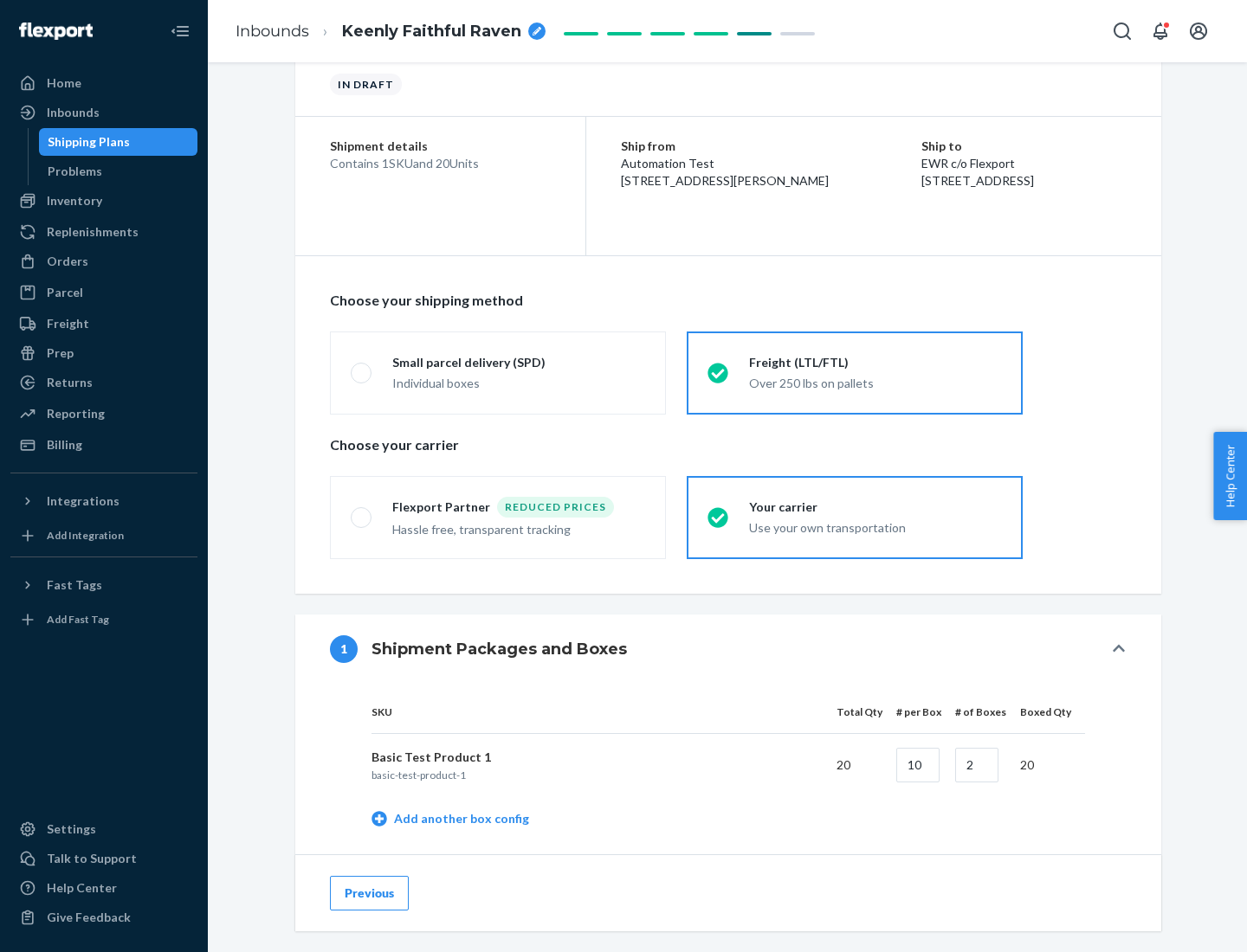
scroll to position [547, 0]
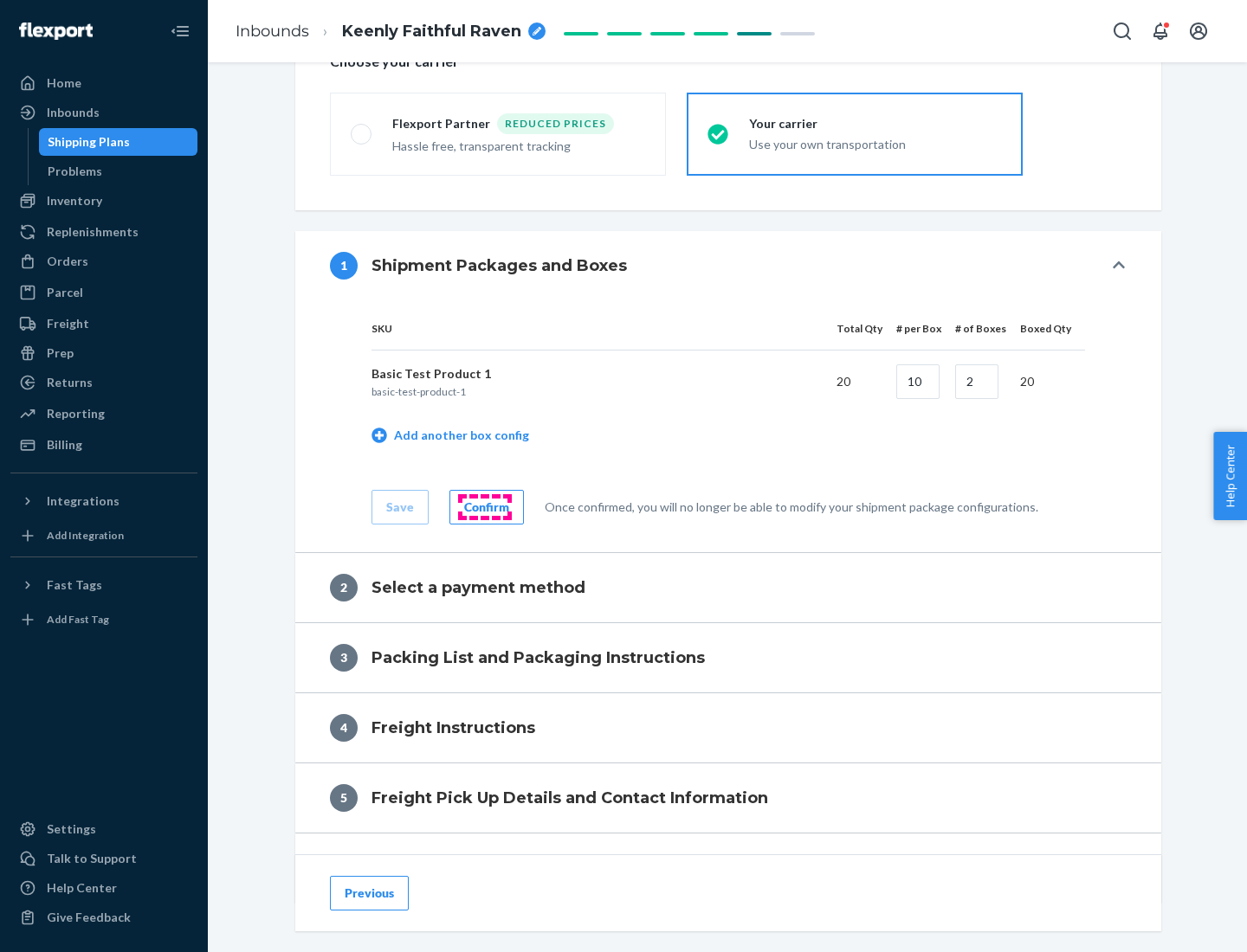
click at [483, 507] on div "Confirm" at bounding box center [486, 507] width 45 height 17
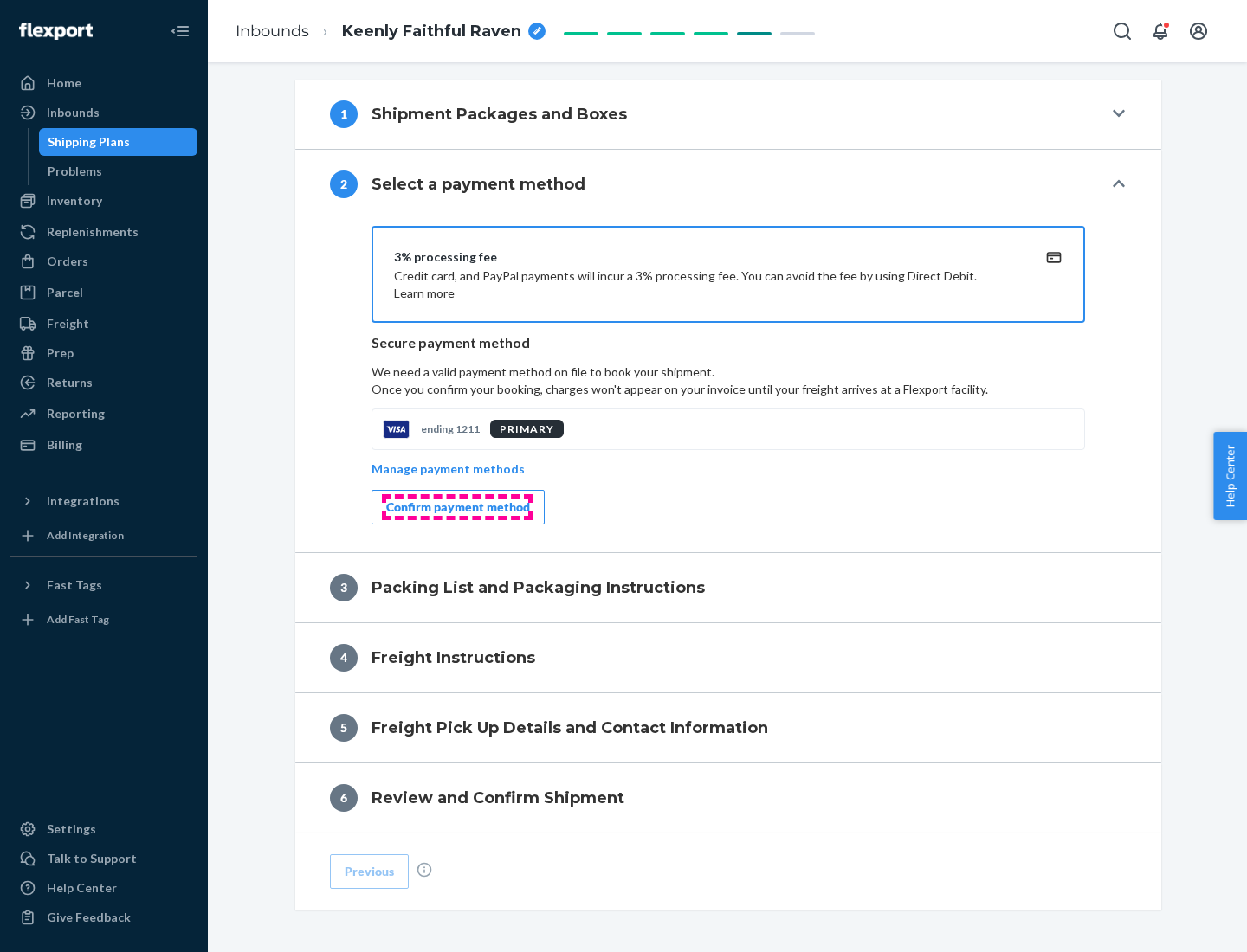
click at [456, 507] on div "Confirm payment method" at bounding box center [458, 507] width 143 height 17
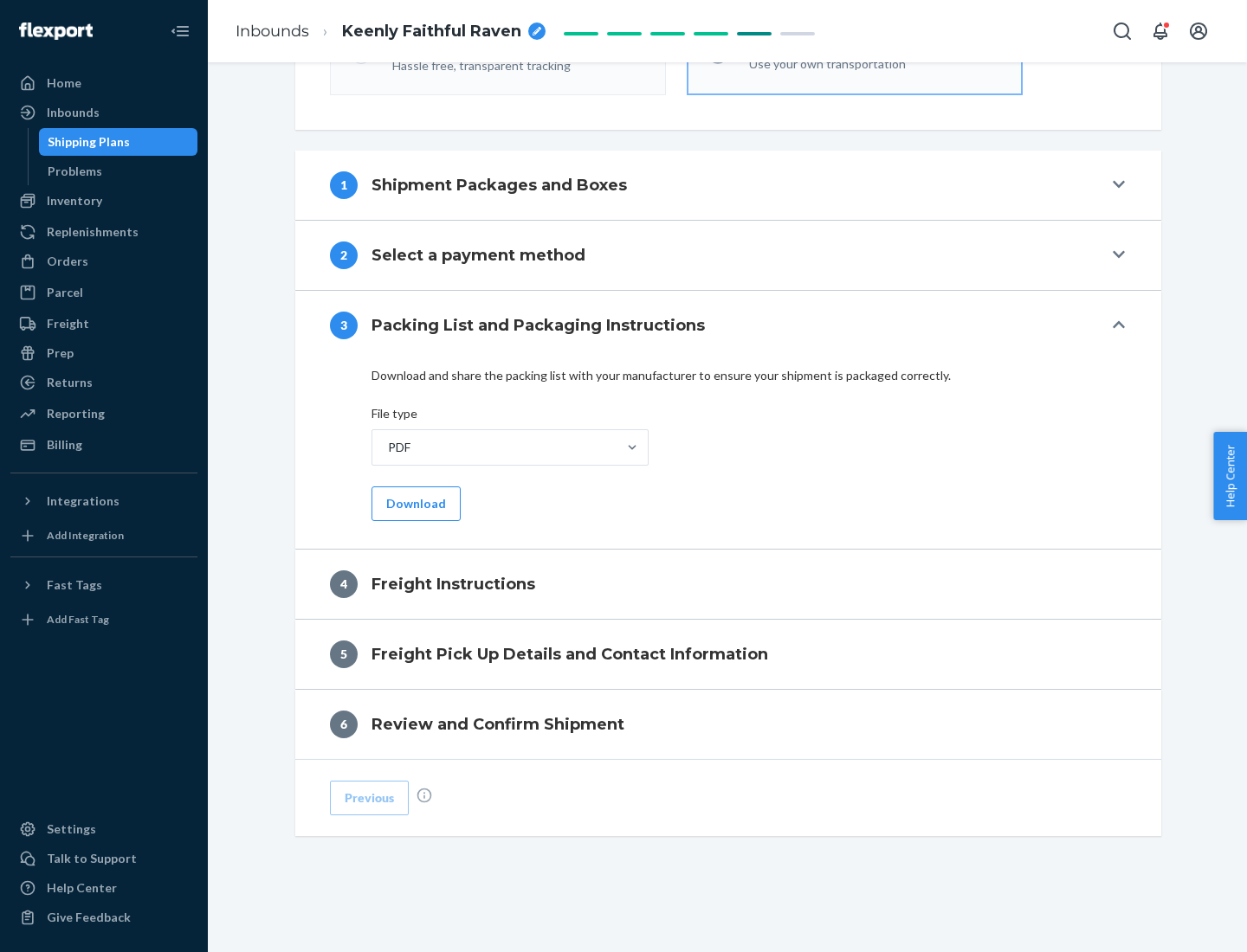
scroll to position [624, 0]
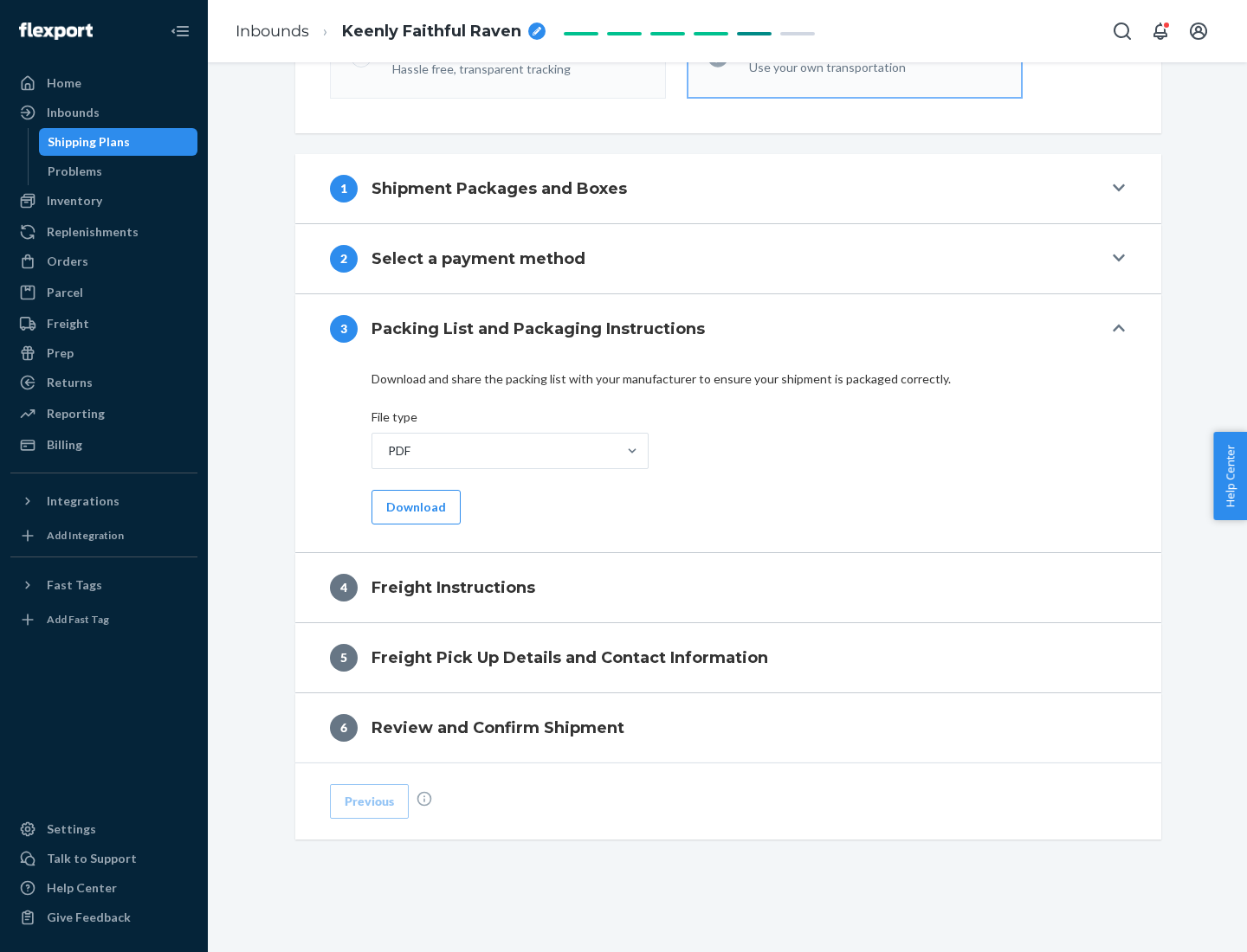
click at [414, 507] on button "Download" at bounding box center [416, 507] width 89 height 35
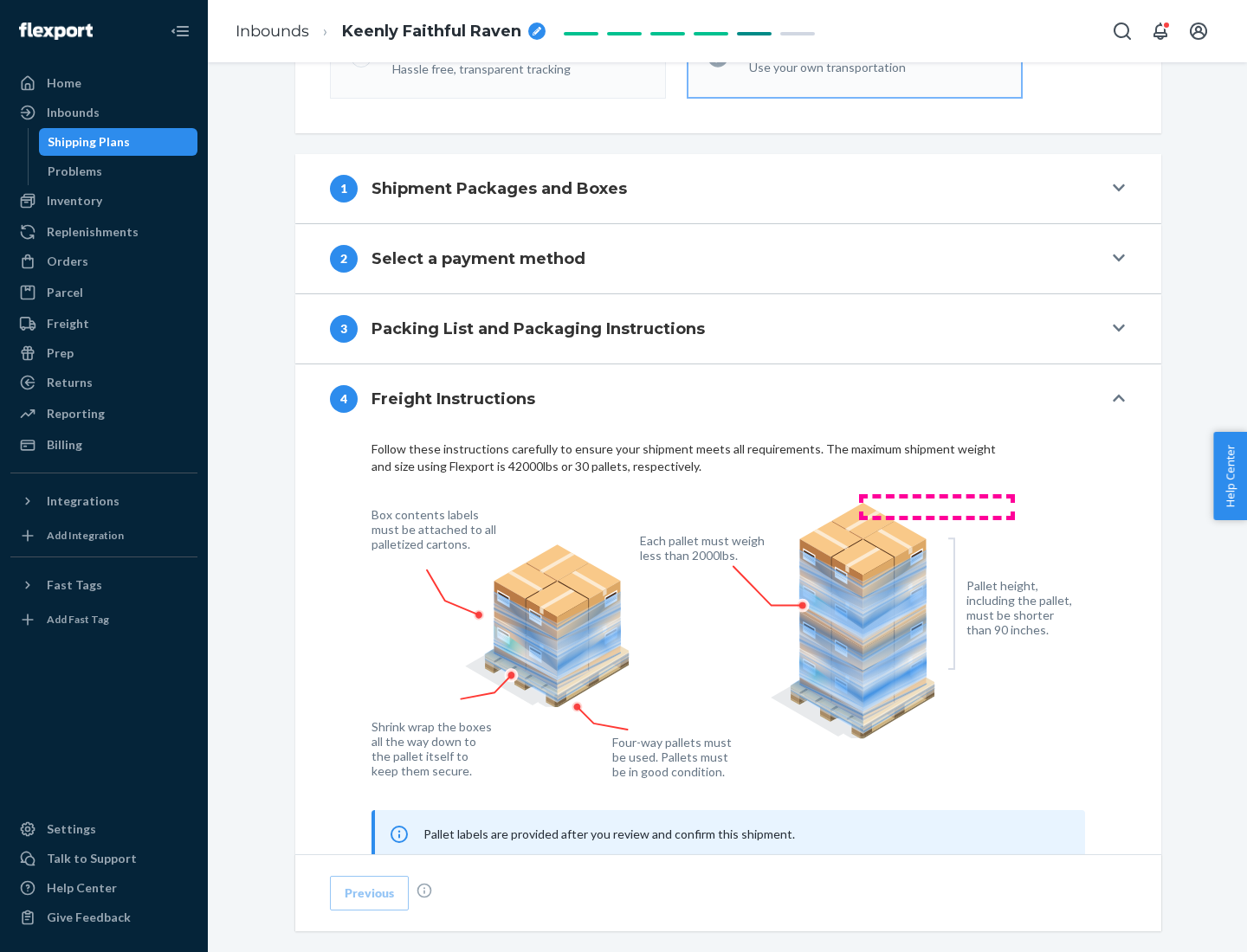
scroll to position [1046, 0]
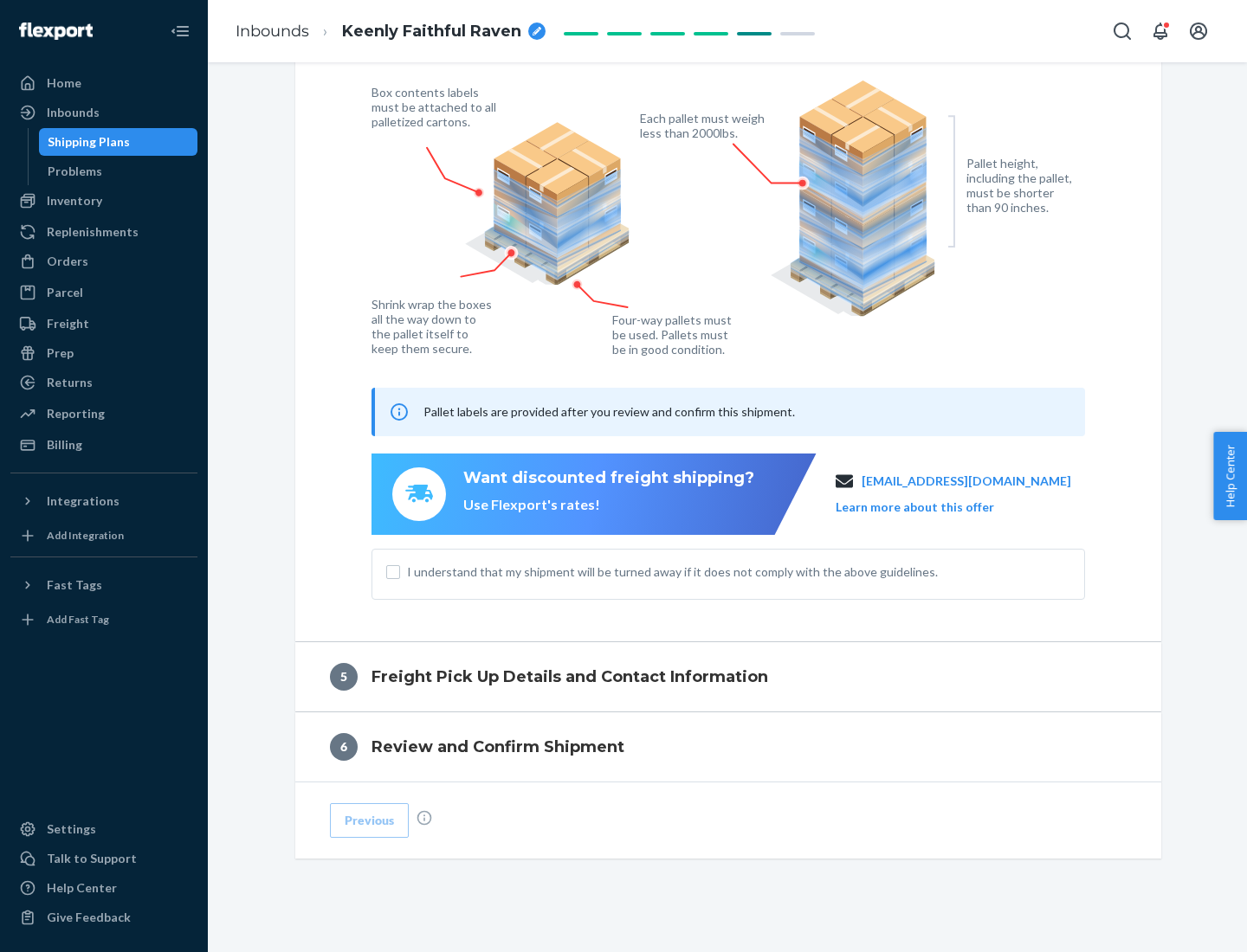
click at [936, 507] on button "Learn more about this offer" at bounding box center [915, 507] width 159 height 17
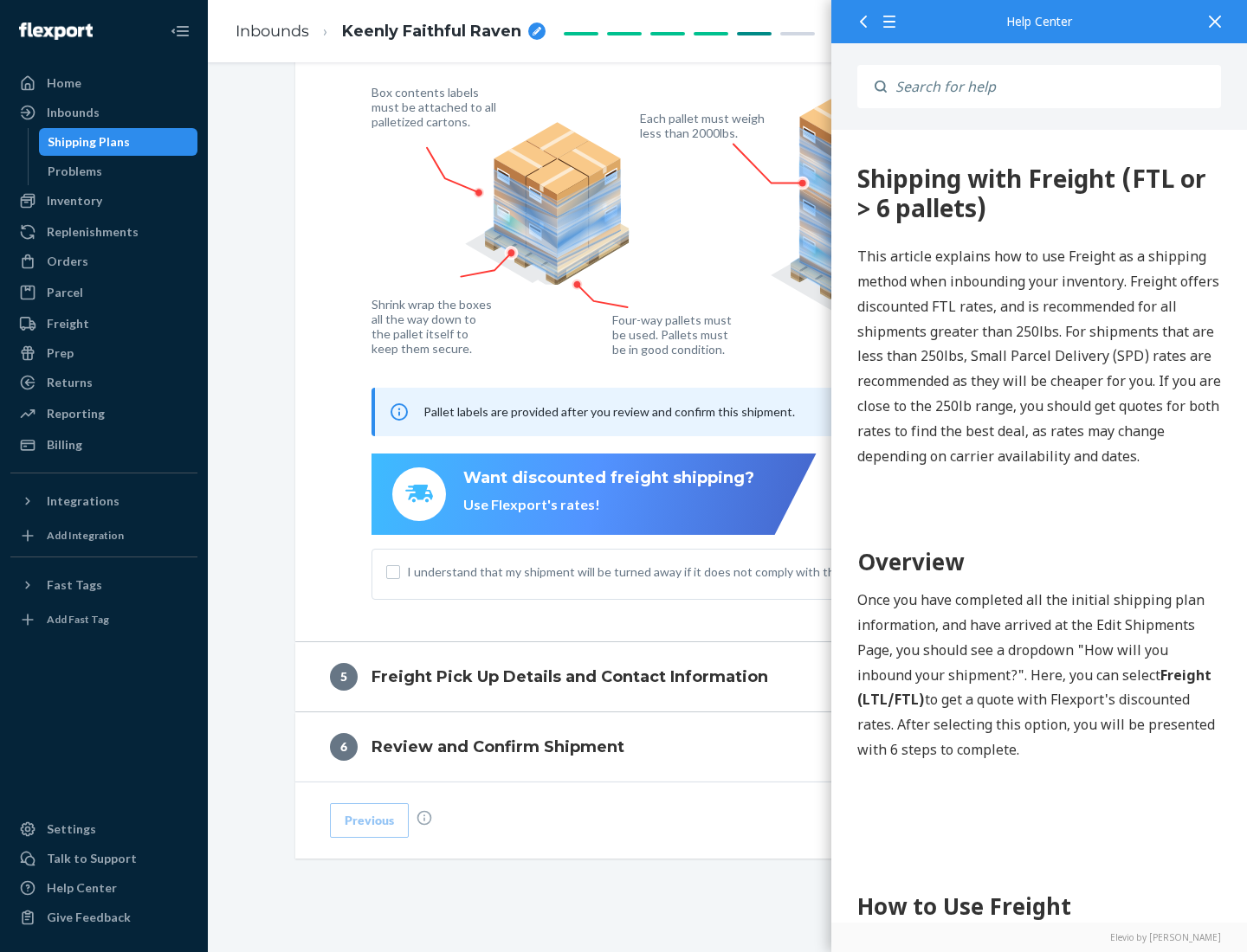
scroll to position [0, 0]
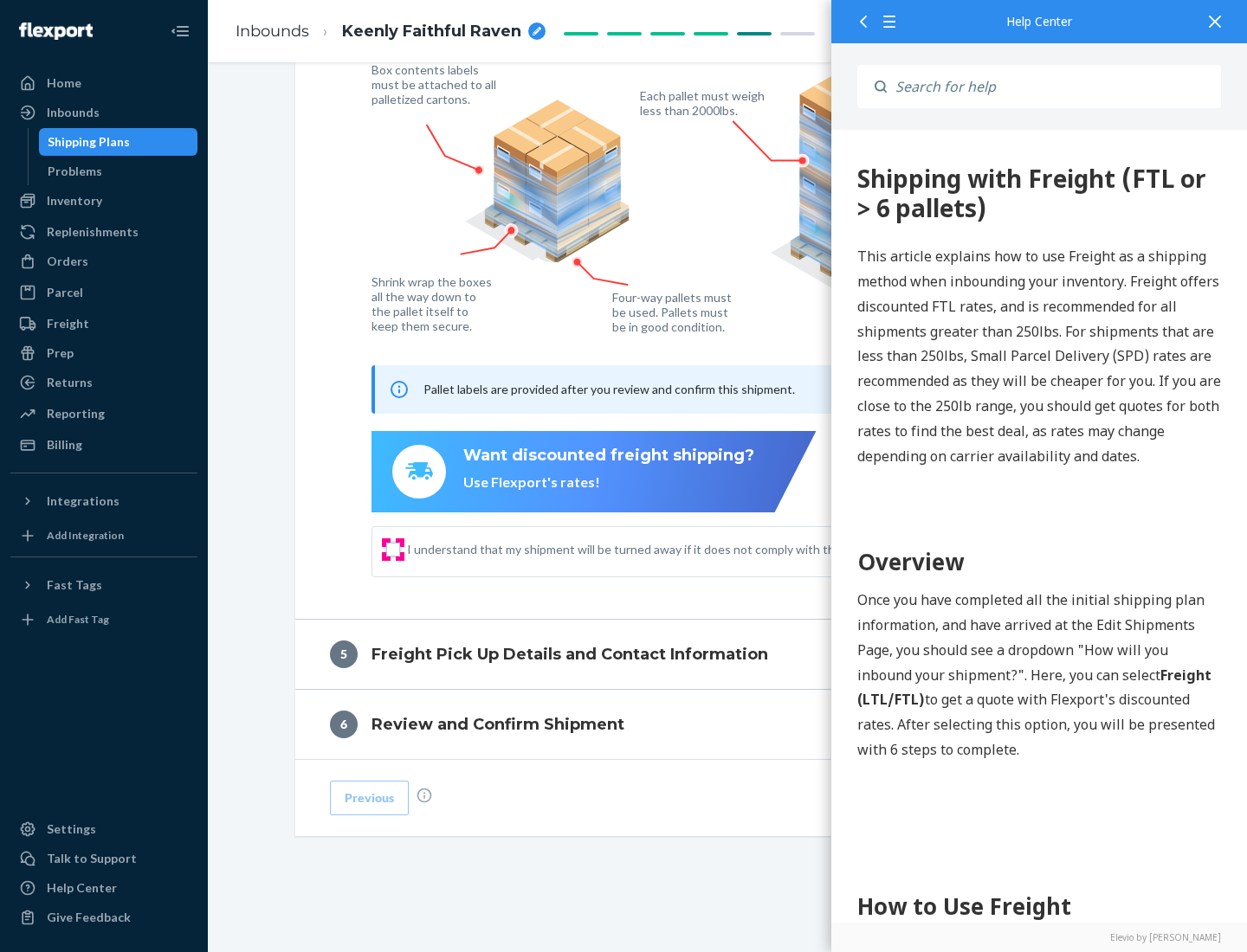
click at [393, 549] on input "I understand that my shipment will be turned away if it does not comply with th…" at bounding box center [393, 549] width 14 height 14
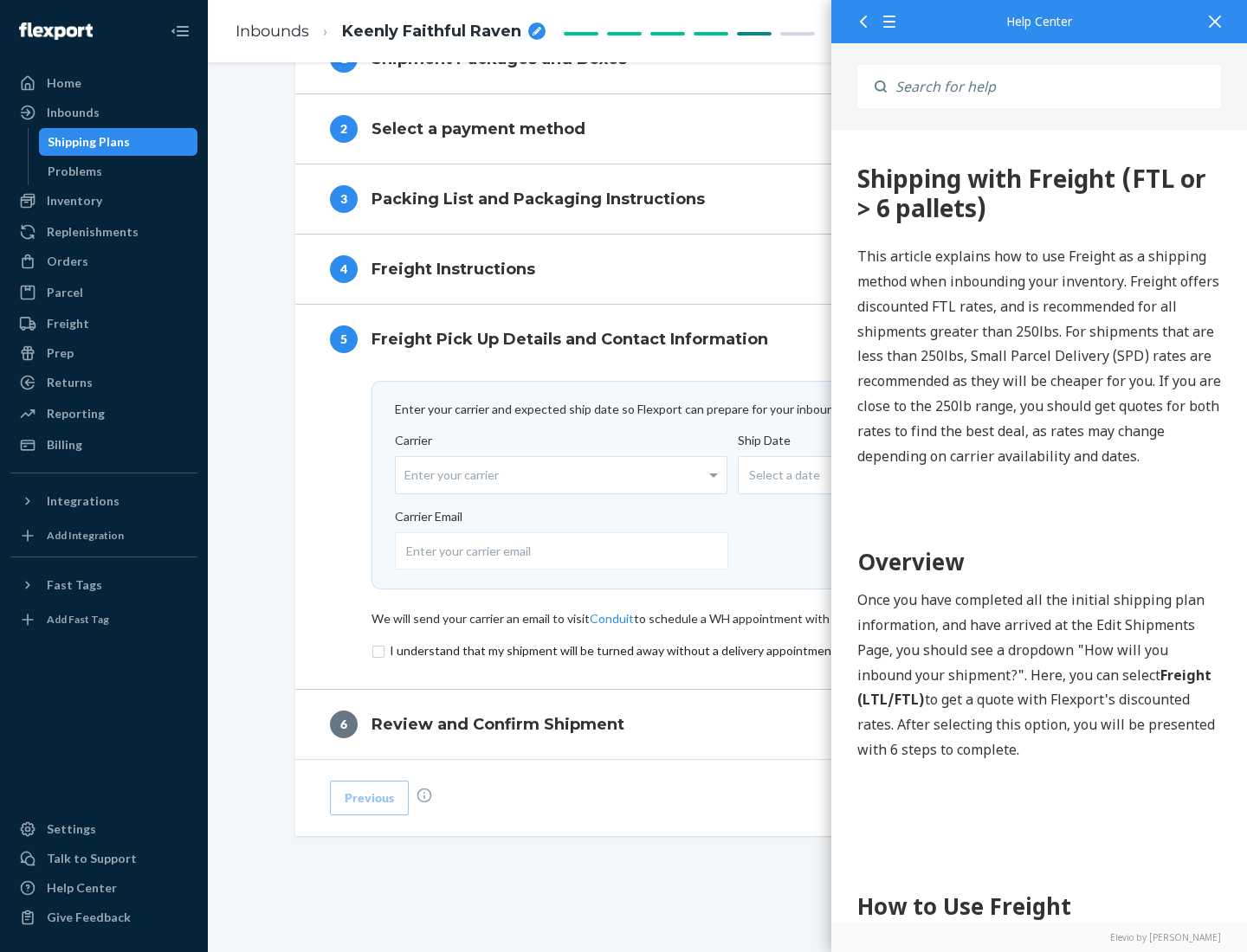
scroll to position [753, 0]
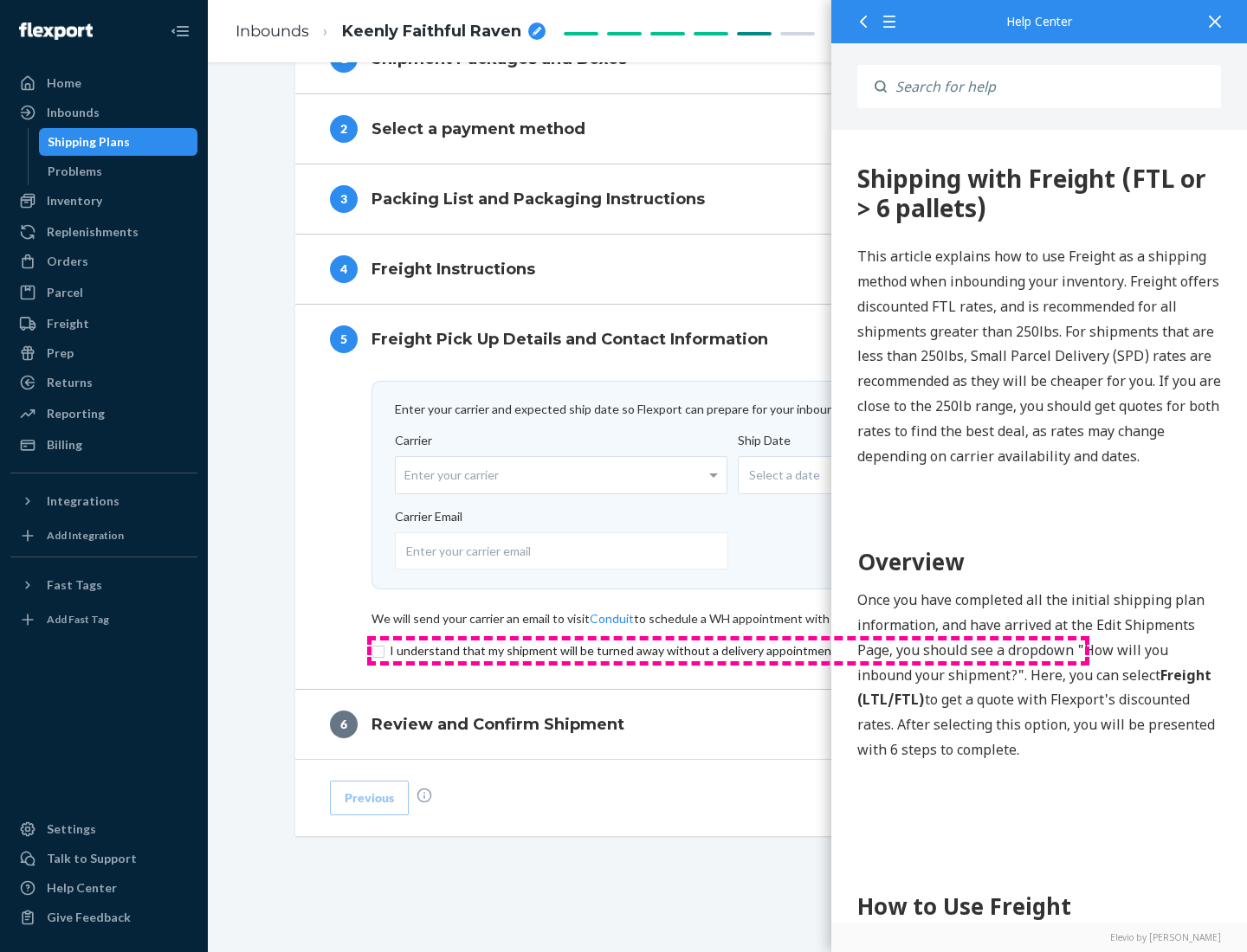
click at [728, 650] on input "checkbox" at bounding box center [728, 650] width 713 height 20
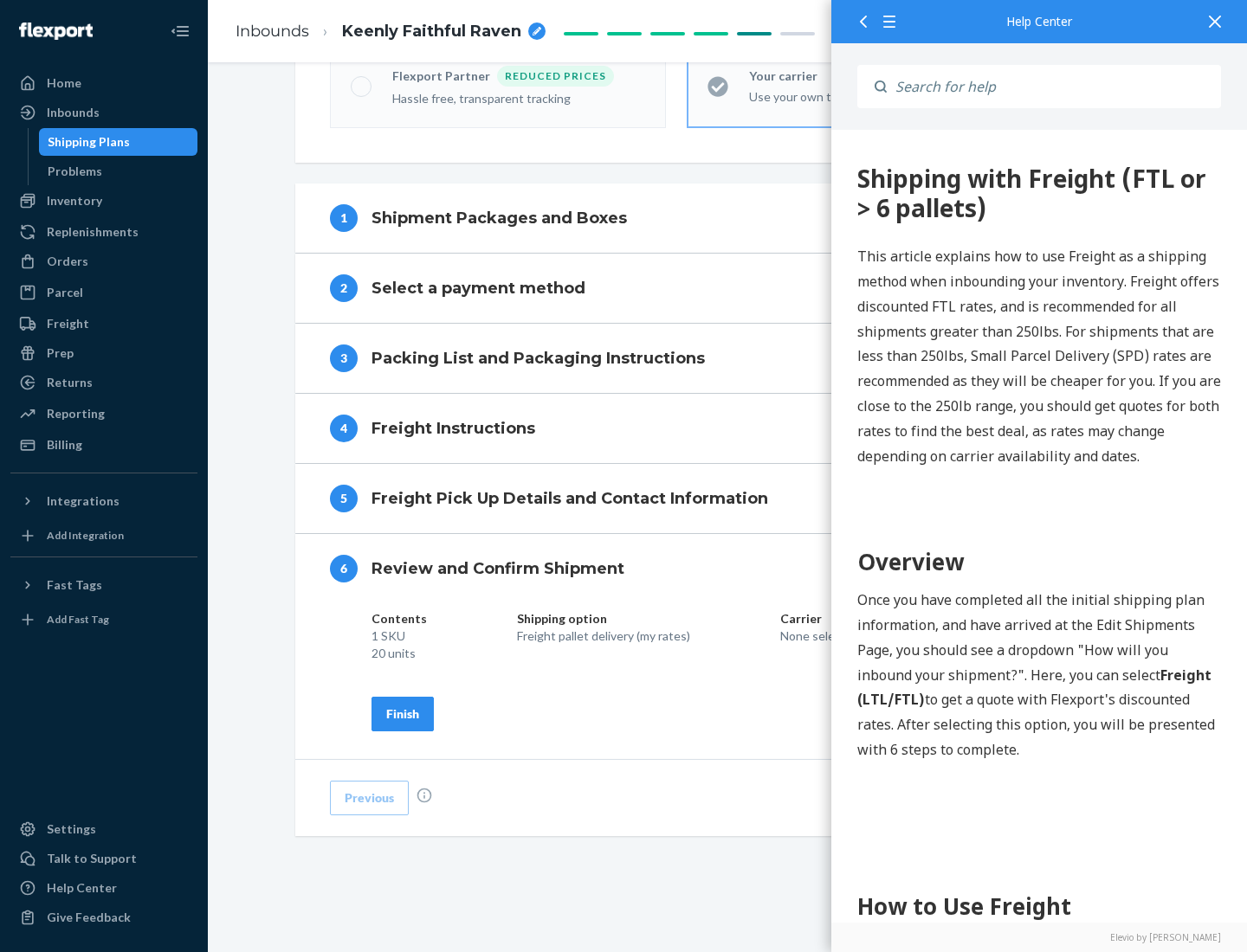
scroll to position [595, 0]
click at [403, 713] on div "Finish" at bounding box center [403, 714] width 33 height 17
